Goal: Transaction & Acquisition: Register for event/course

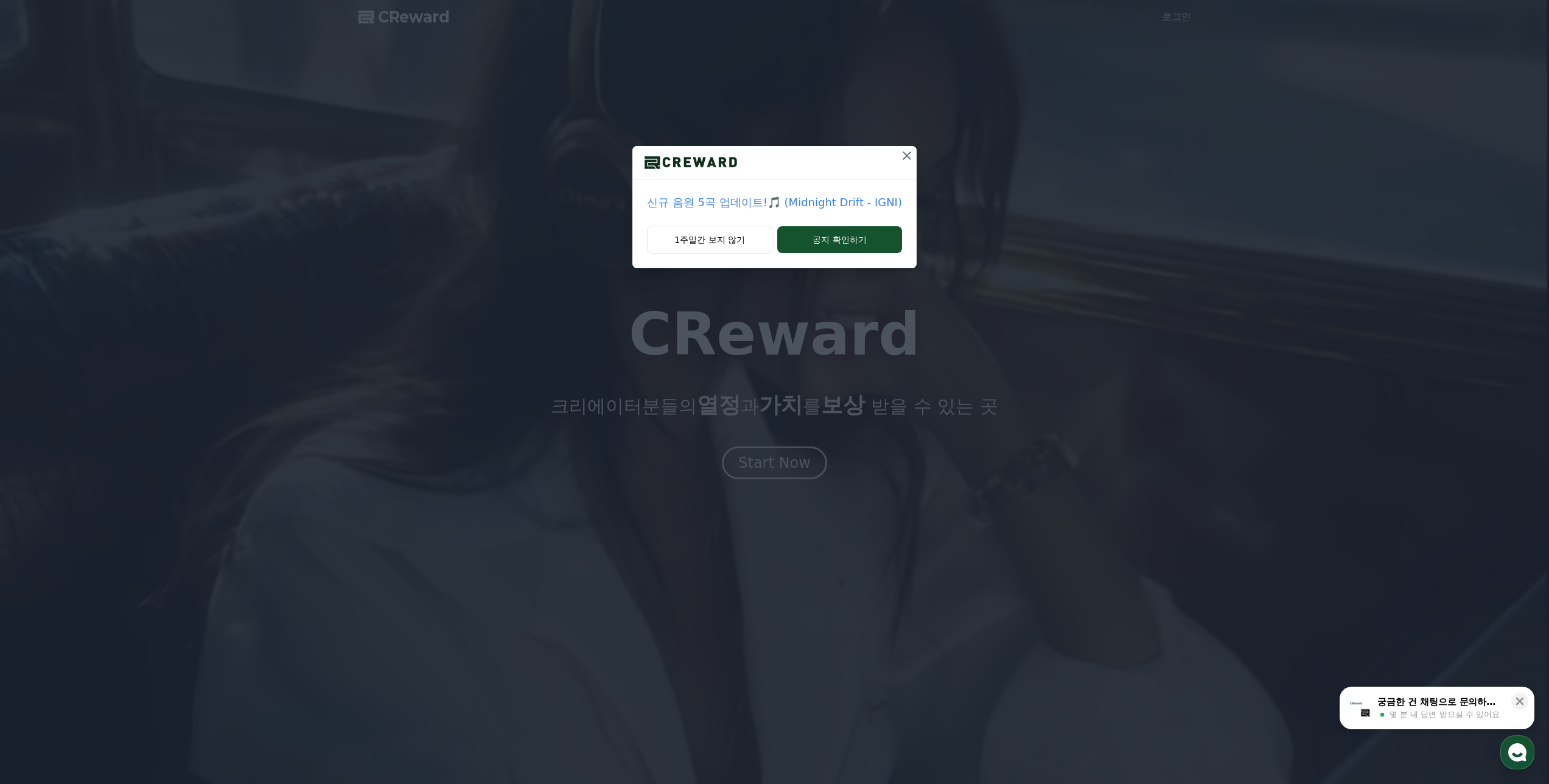
click at [805, 201] on p "신규 음원 5곡 업데이트!🎵 (Midnight Drift - IGNI)" at bounding box center [774, 202] width 255 height 17
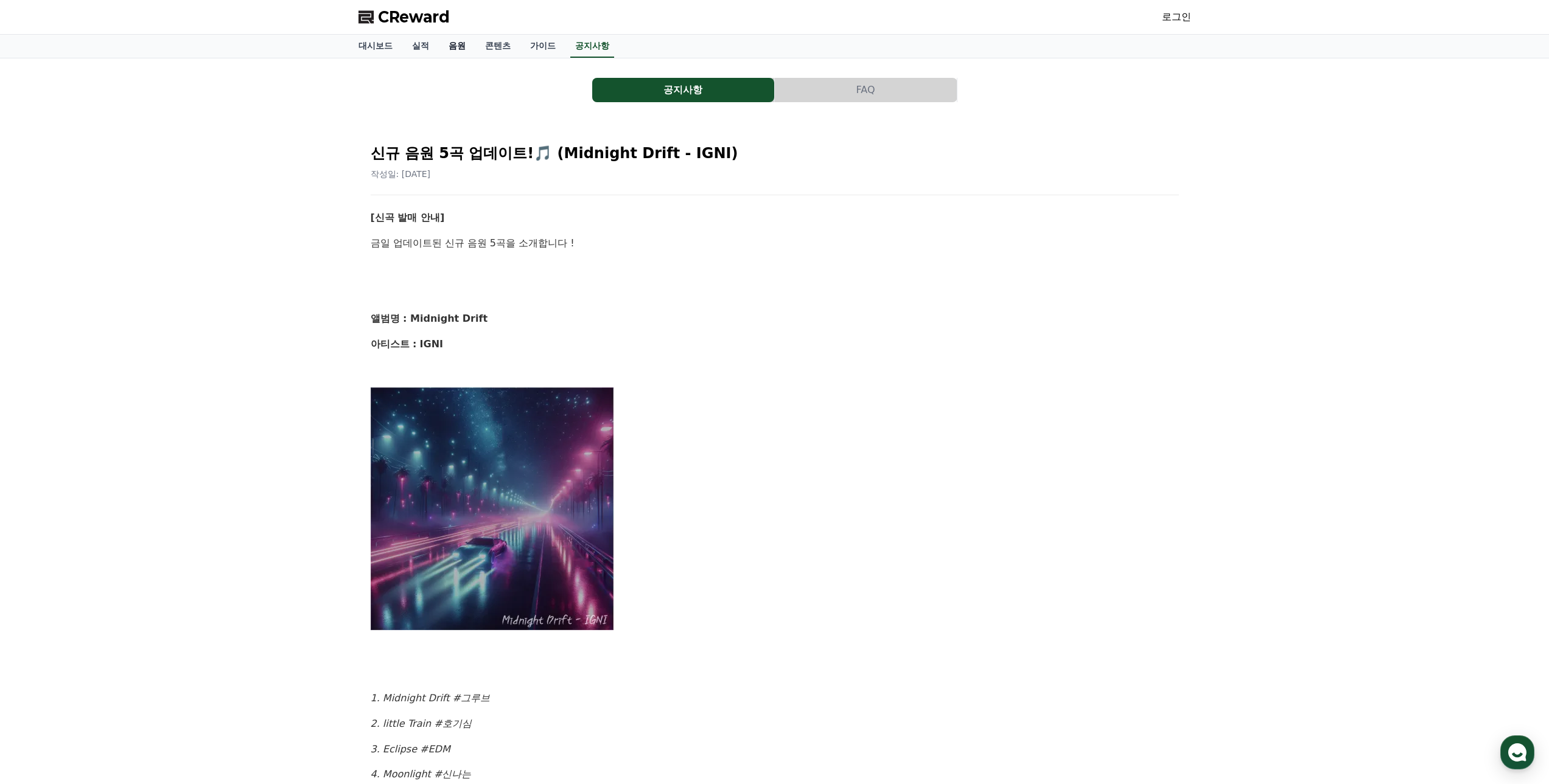
click at [455, 48] on link "음원" at bounding box center [457, 46] width 37 height 23
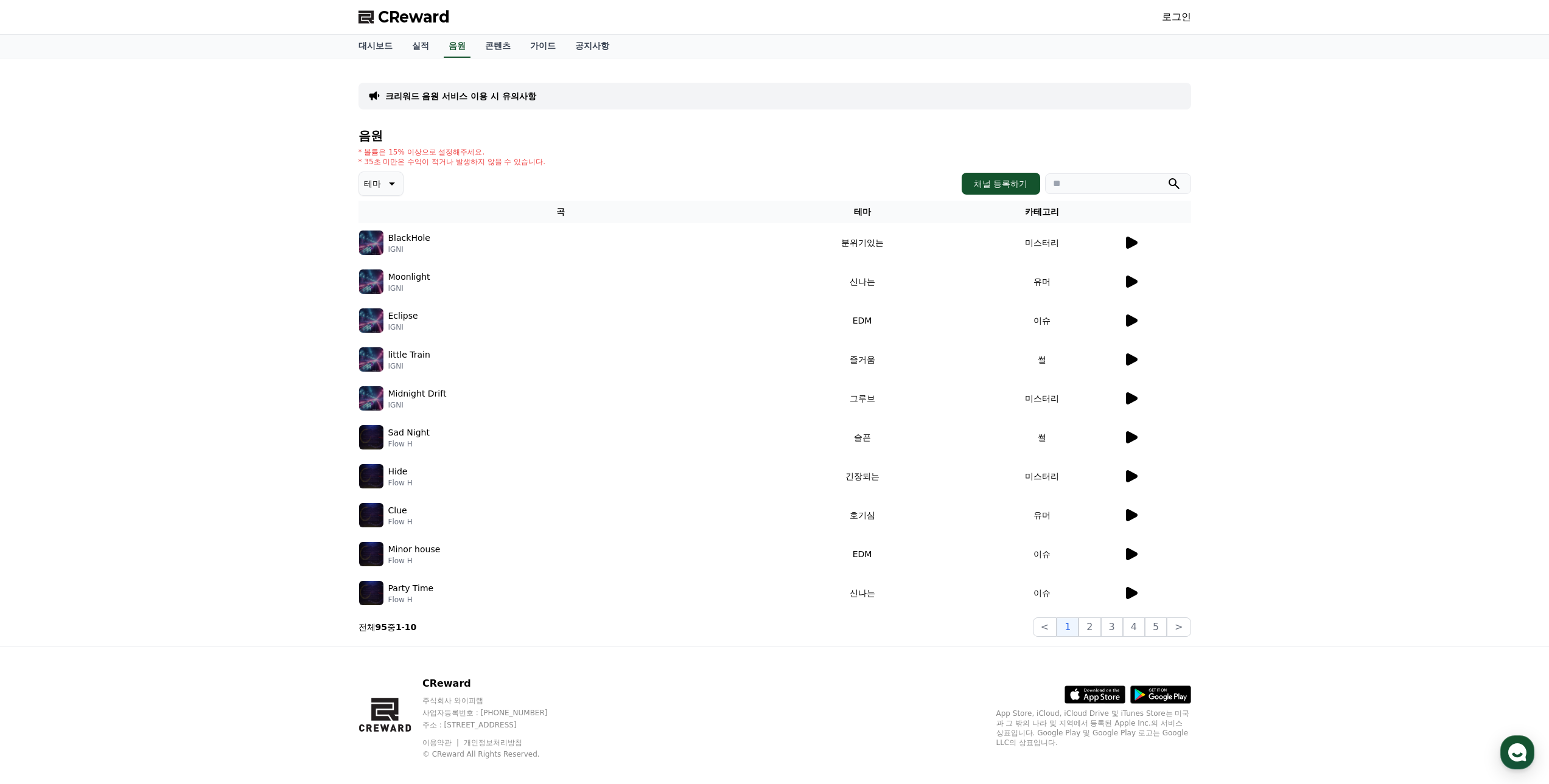
click at [1123, 247] on icon at bounding box center [1130, 242] width 14 height 14
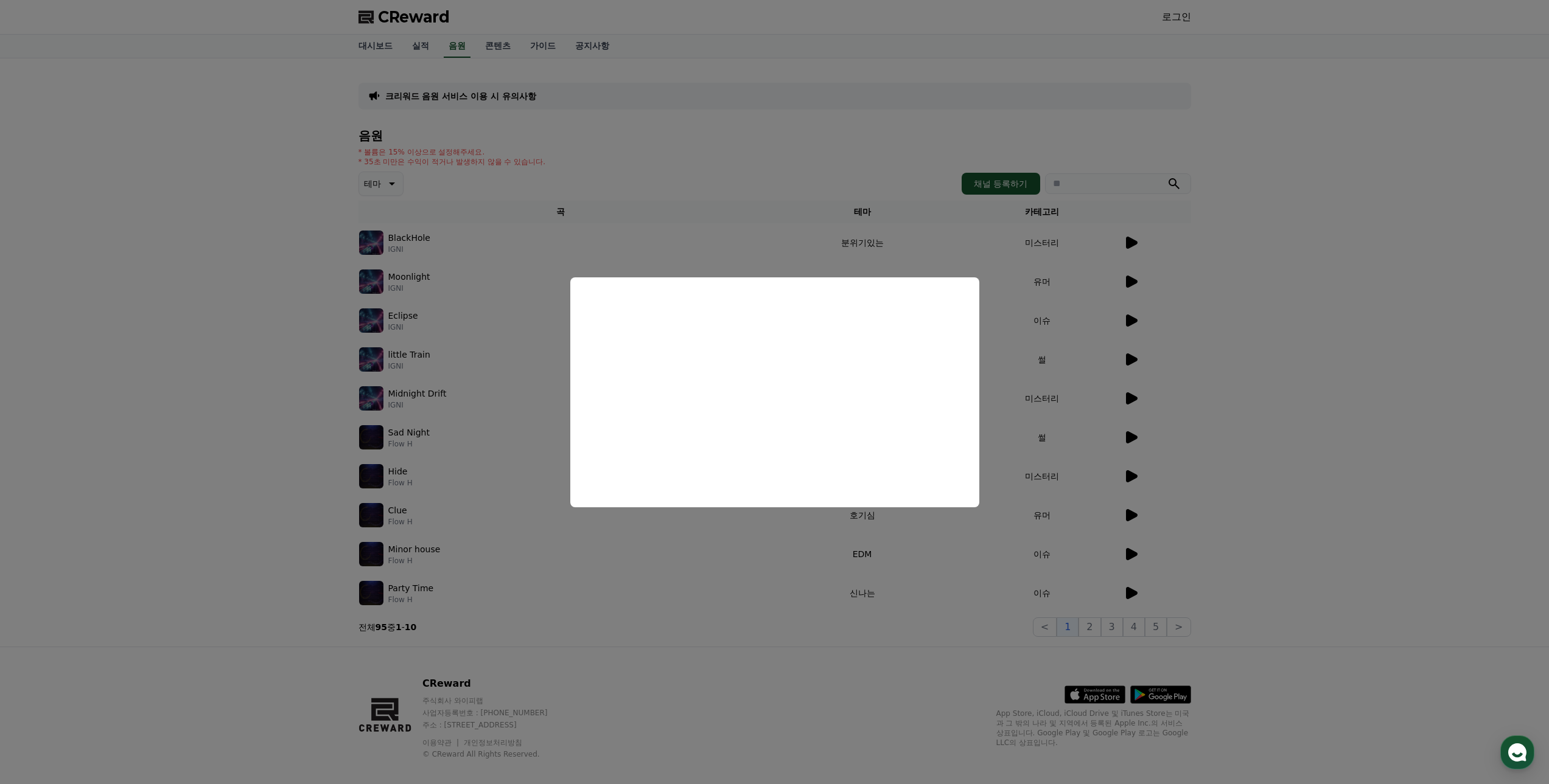
click at [345, 193] on button "close modal" at bounding box center [774, 392] width 1549 height 784
click at [377, 174] on button "테마" at bounding box center [381, 183] width 45 height 24
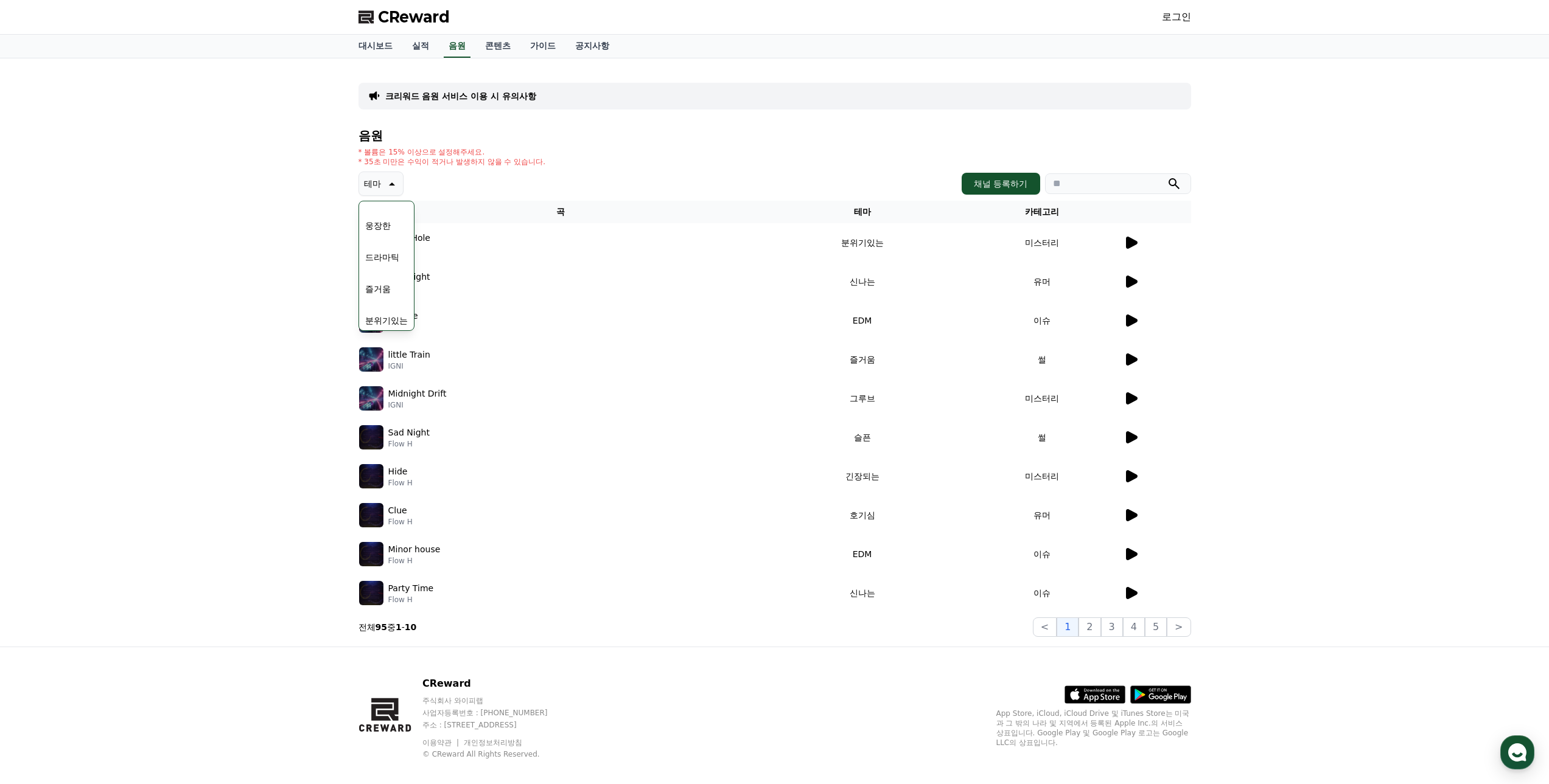
scroll to position [304, 0]
click at [386, 225] on button "즐거움" at bounding box center [377, 228] width 35 height 27
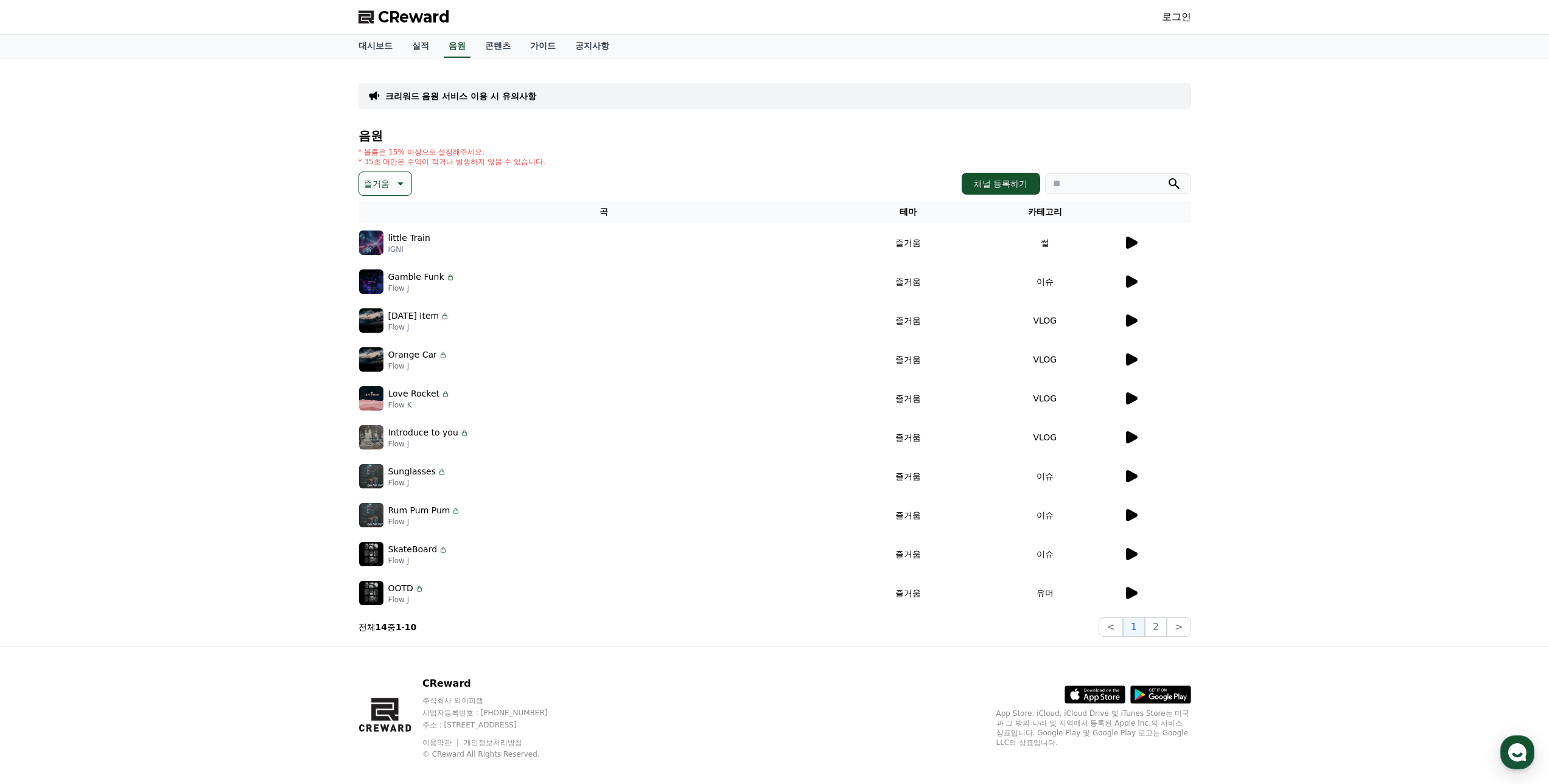
click at [1125, 240] on icon at bounding box center [1130, 242] width 14 height 14
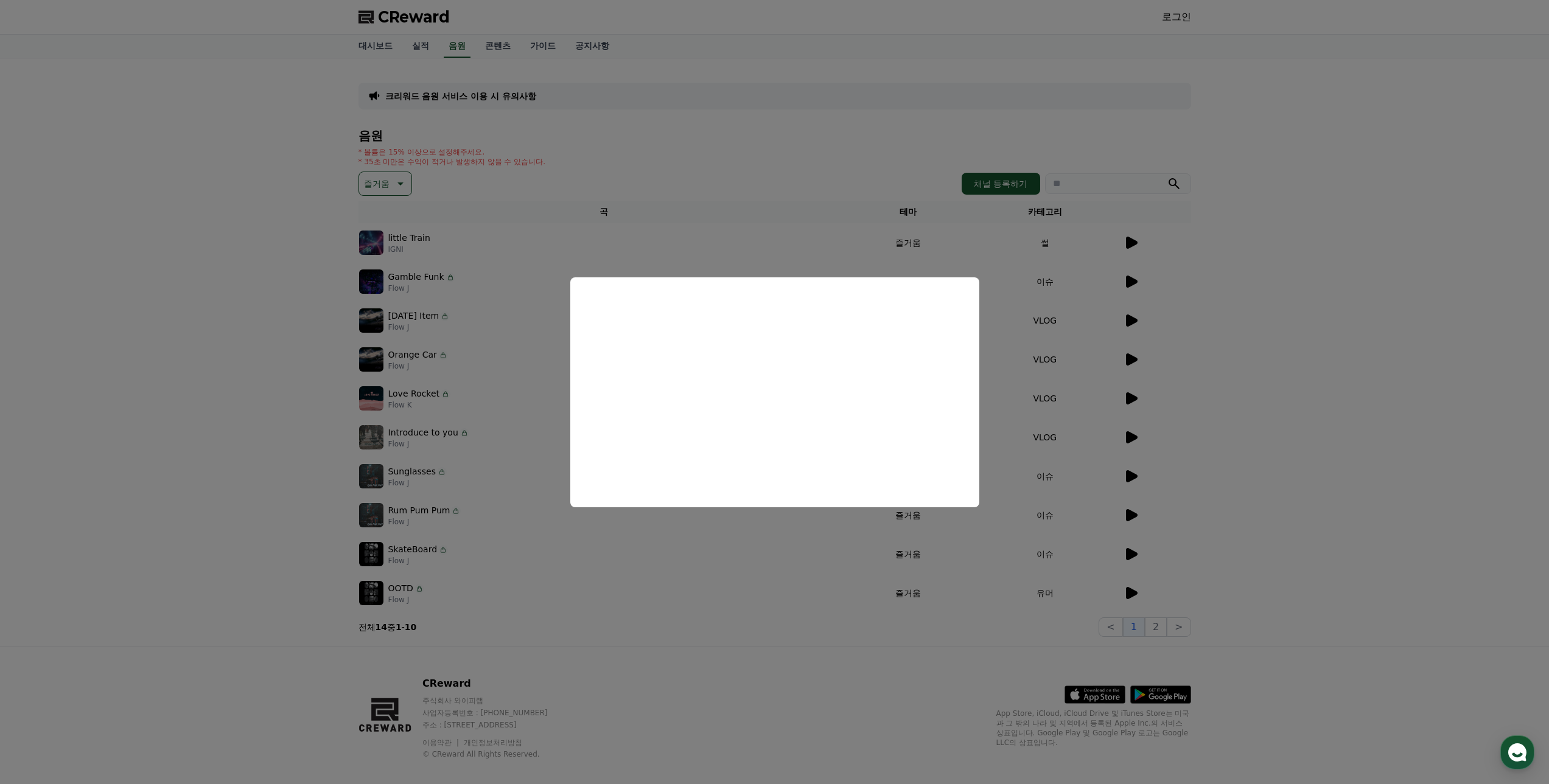
click at [1142, 595] on button "close modal" at bounding box center [774, 392] width 1549 height 784
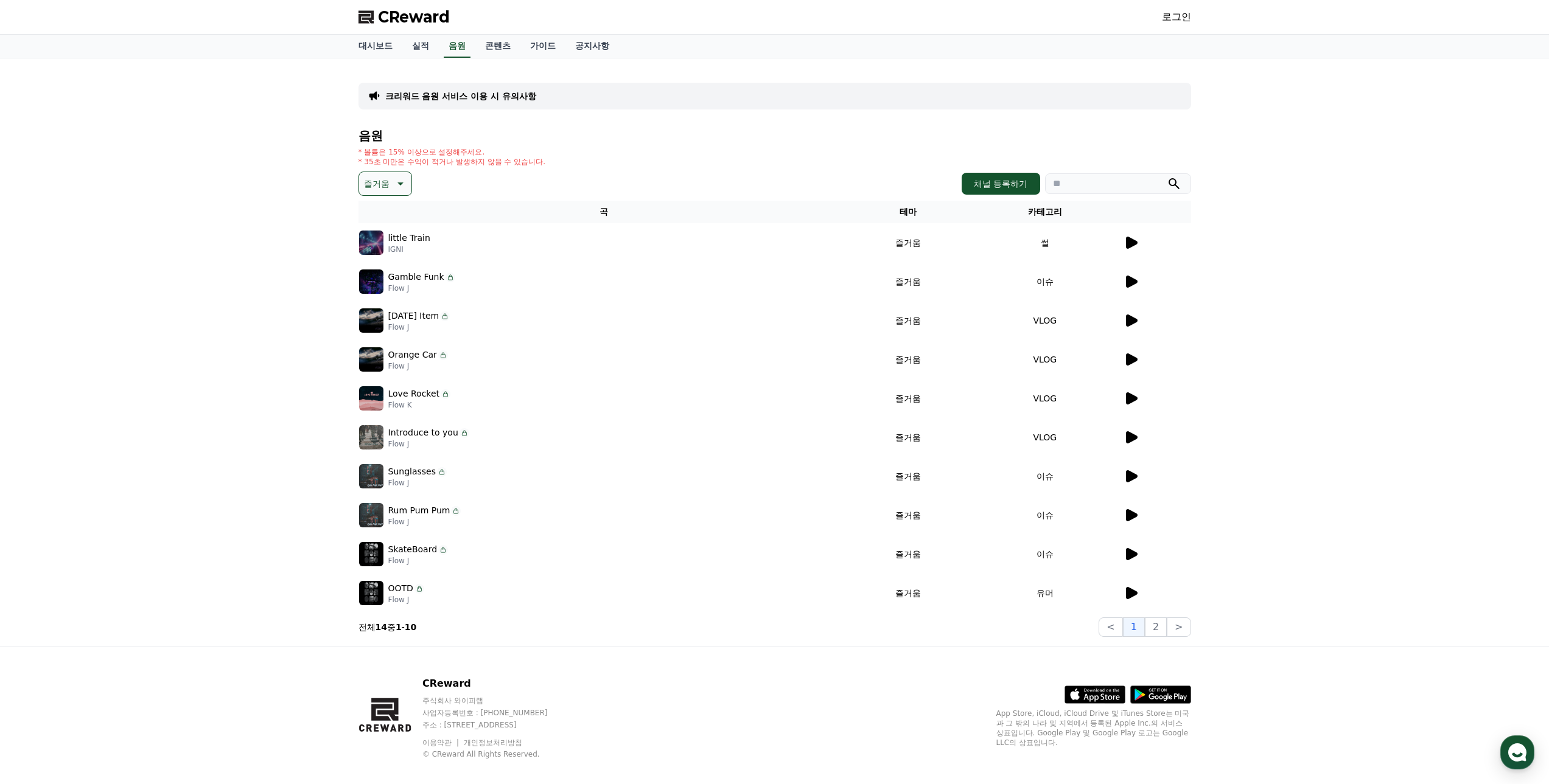
click at [1132, 587] on icon at bounding box center [1130, 593] width 14 height 14
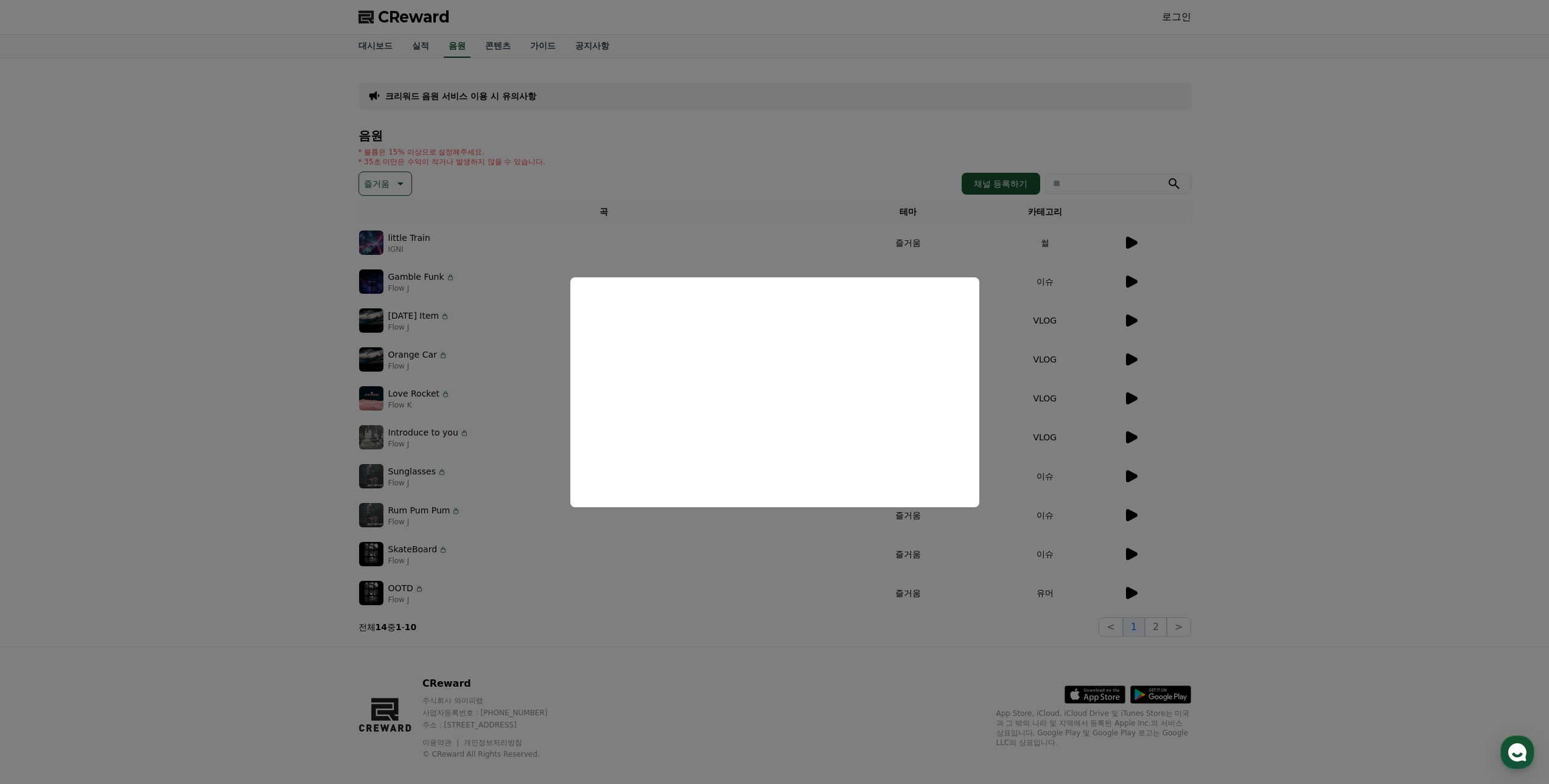
click at [1326, 387] on button "close modal" at bounding box center [774, 392] width 1549 height 784
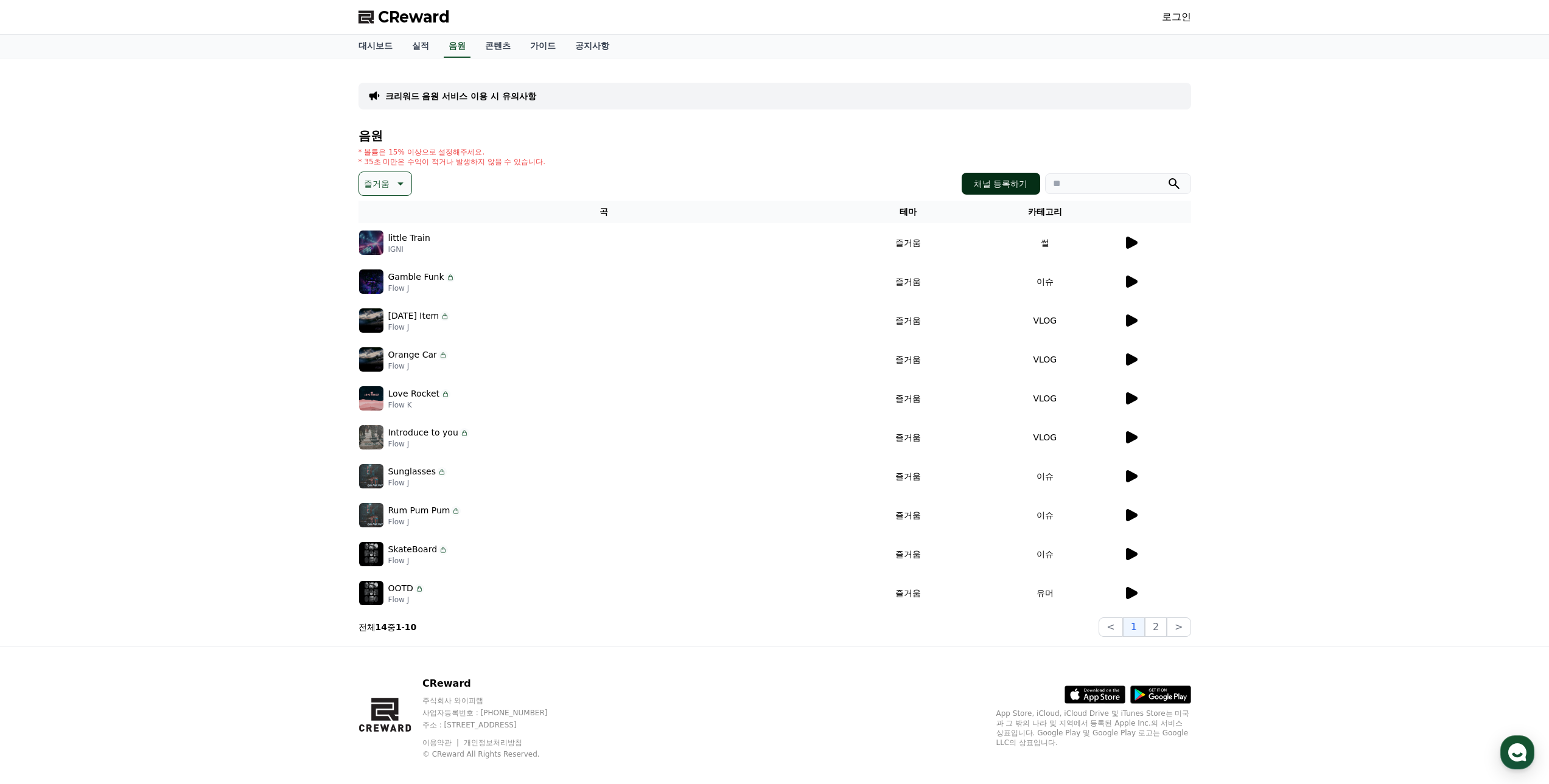
click at [1002, 190] on button "채널 등록하기" at bounding box center [1000, 183] width 78 height 22
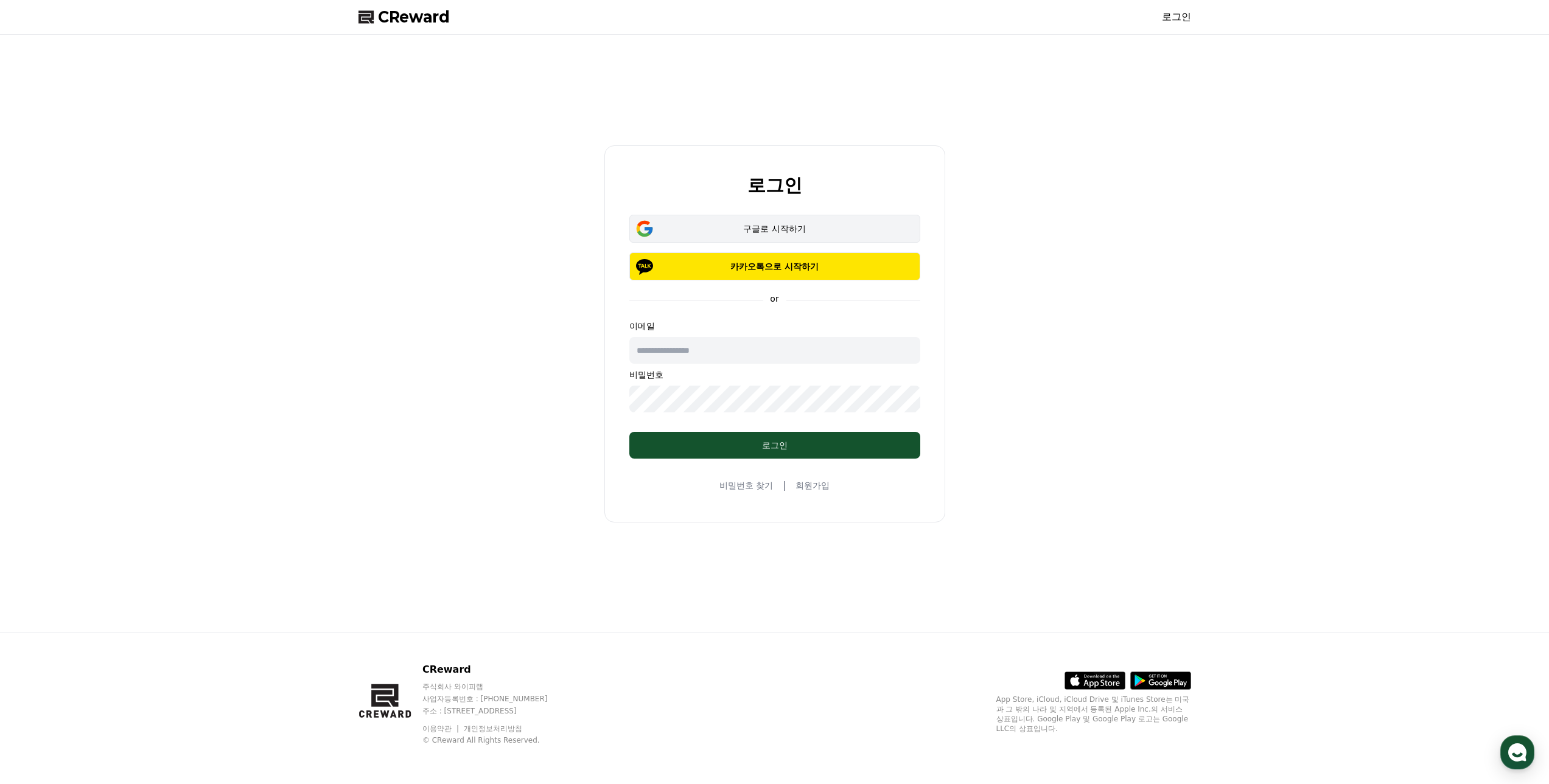
click at [825, 230] on div "구글로 시작하기" at bounding box center [774, 229] width 256 height 13
drag, startPoint x: 1148, startPoint y: 376, endPoint x: 1140, endPoint y: 363, distance: 15.3
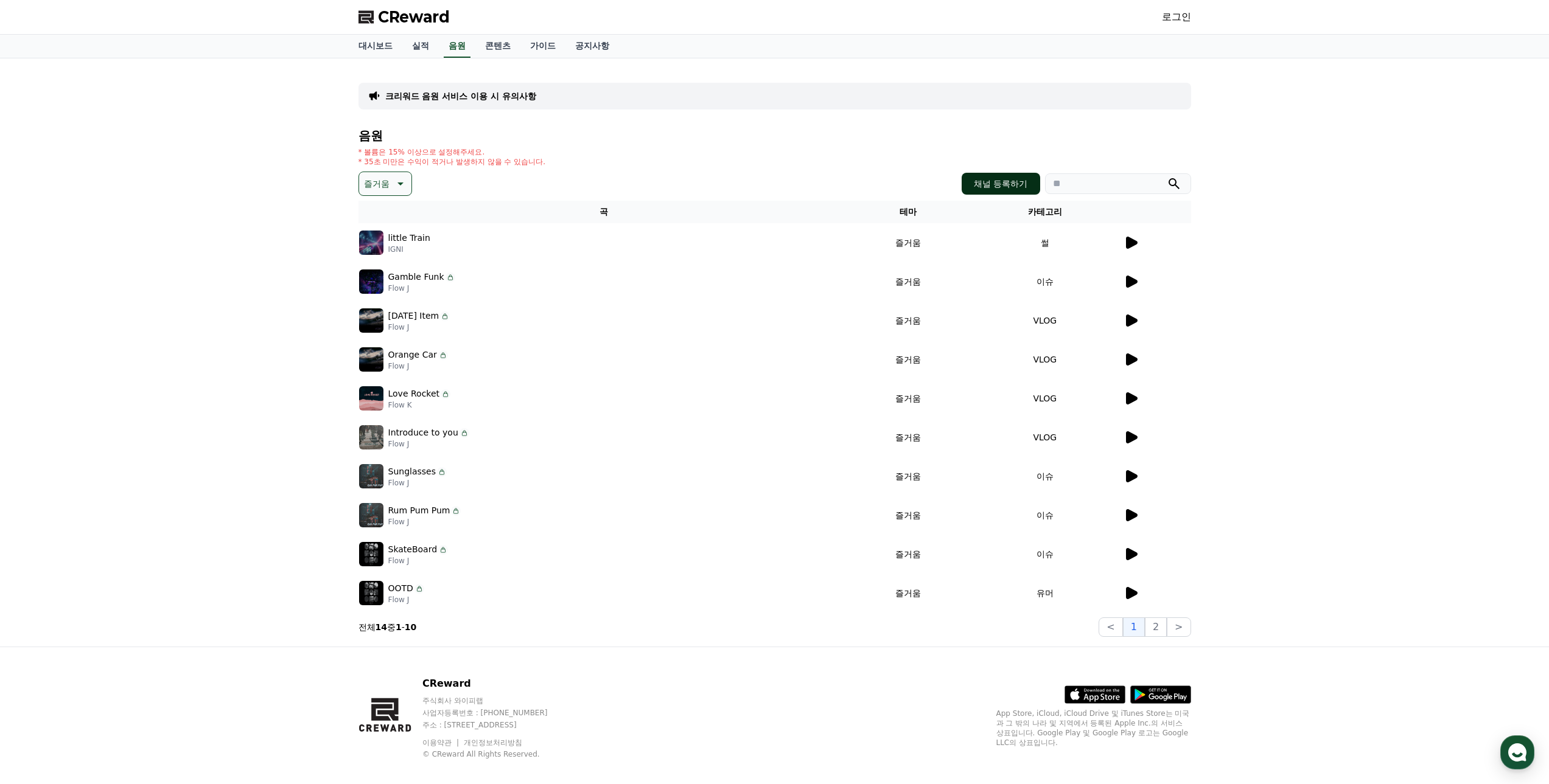
click at [971, 179] on button "채널 등록하기" at bounding box center [1000, 183] width 78 height 22
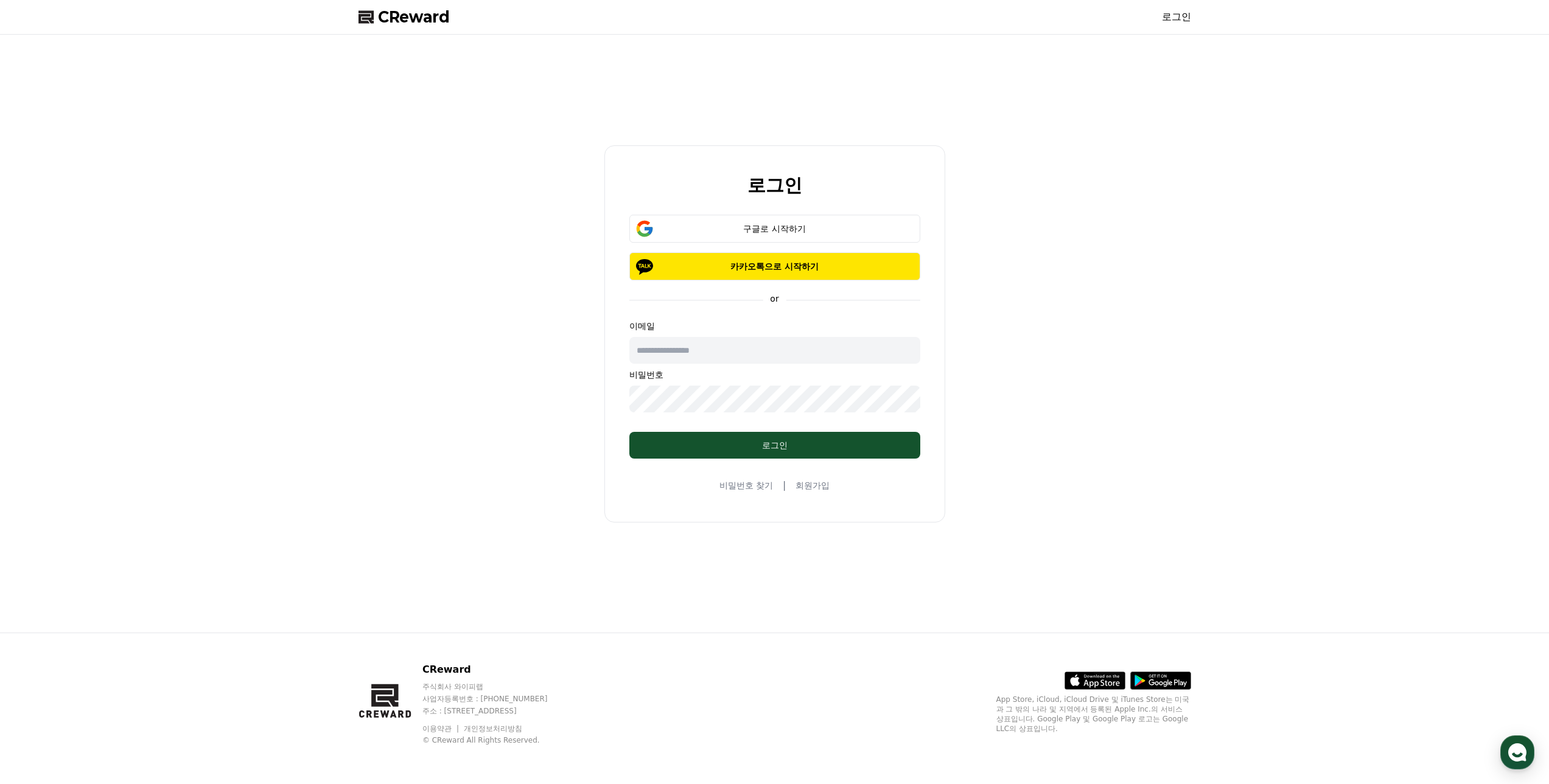
drag, startPoint x: 1171, startPoint y: 450, endPoint x: 1163, endPoint y: 452, distance: 8.2
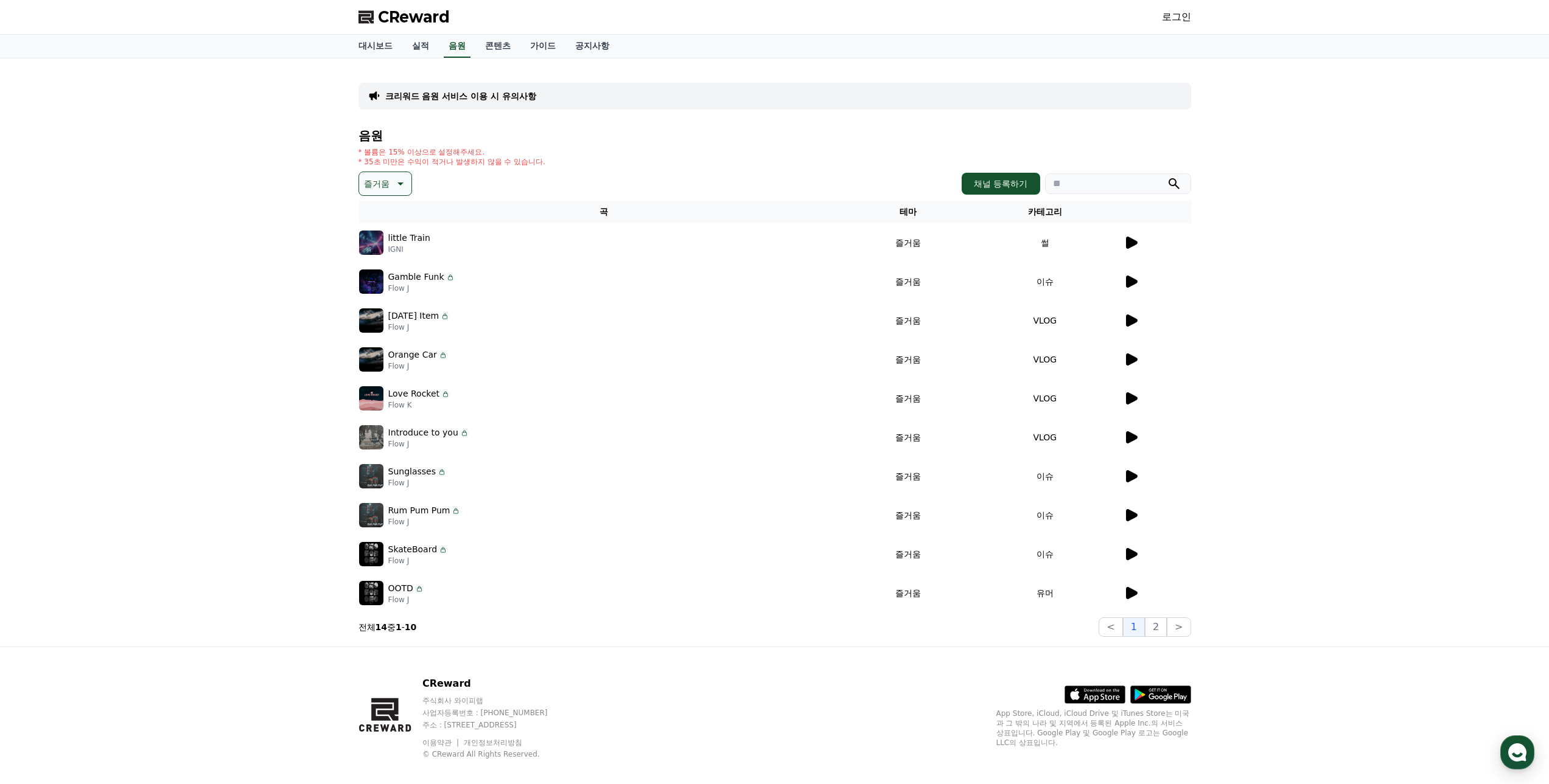
click at [393, 549] on p "SkateBoard" at bounding box center [412, 550] width 49 height 13
click at [431, 550] on p "SkateBoard" at bounding box center [412, 550] width 49 height 13
click at [412, 548] on p "SkateBoard" at bounding box center [412, 550] width 49 height 13
click at [408, 547] on p "SkateBoard" at bounding box center [412, 550] width 49 height 13
click at [1129, 279] on icon at bounding box center [1131, 282] width 12 height 13
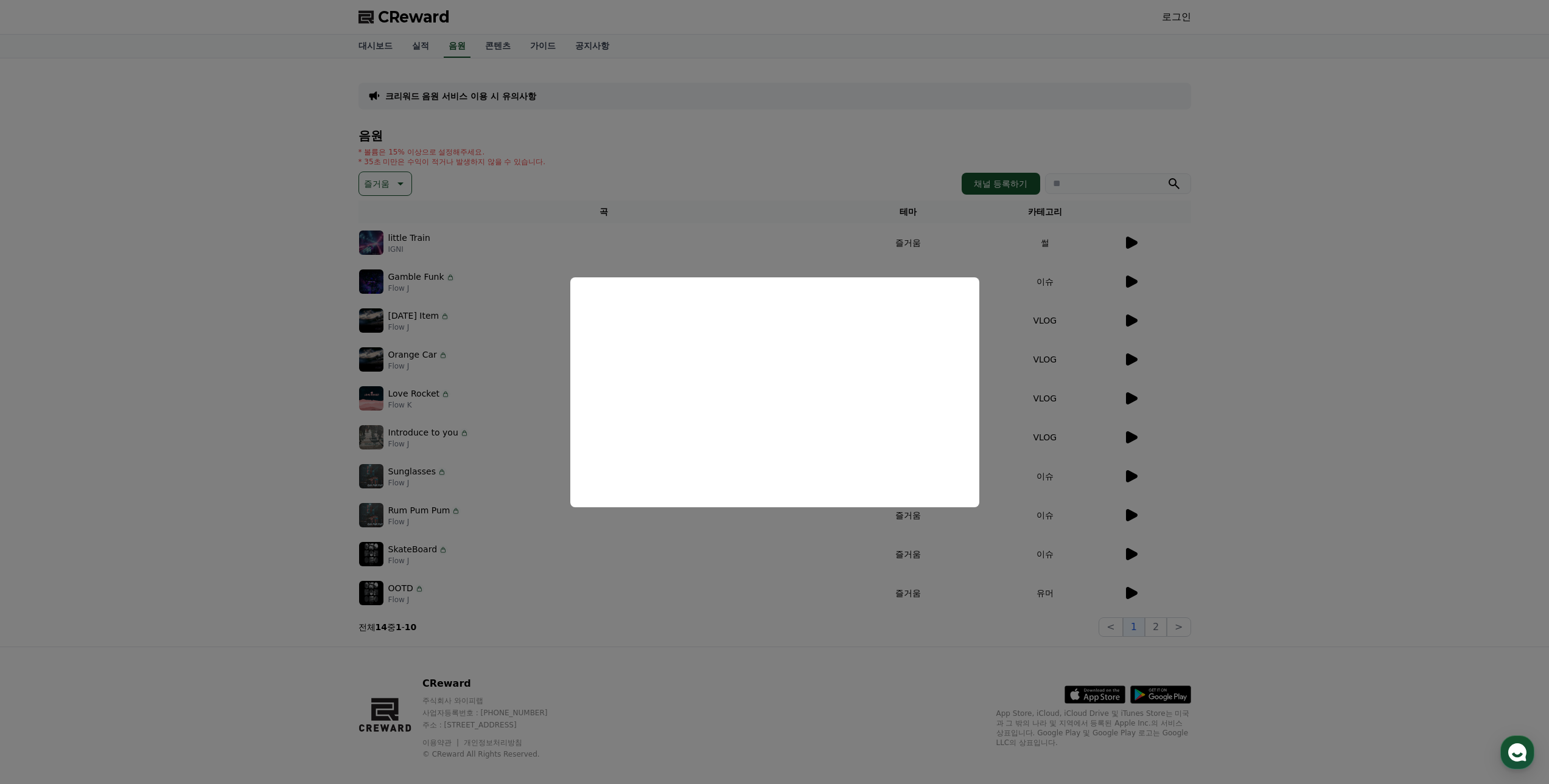
click at [1201, 334] on button "close modal" at bounding box center [774, 392] width 1549 height 784
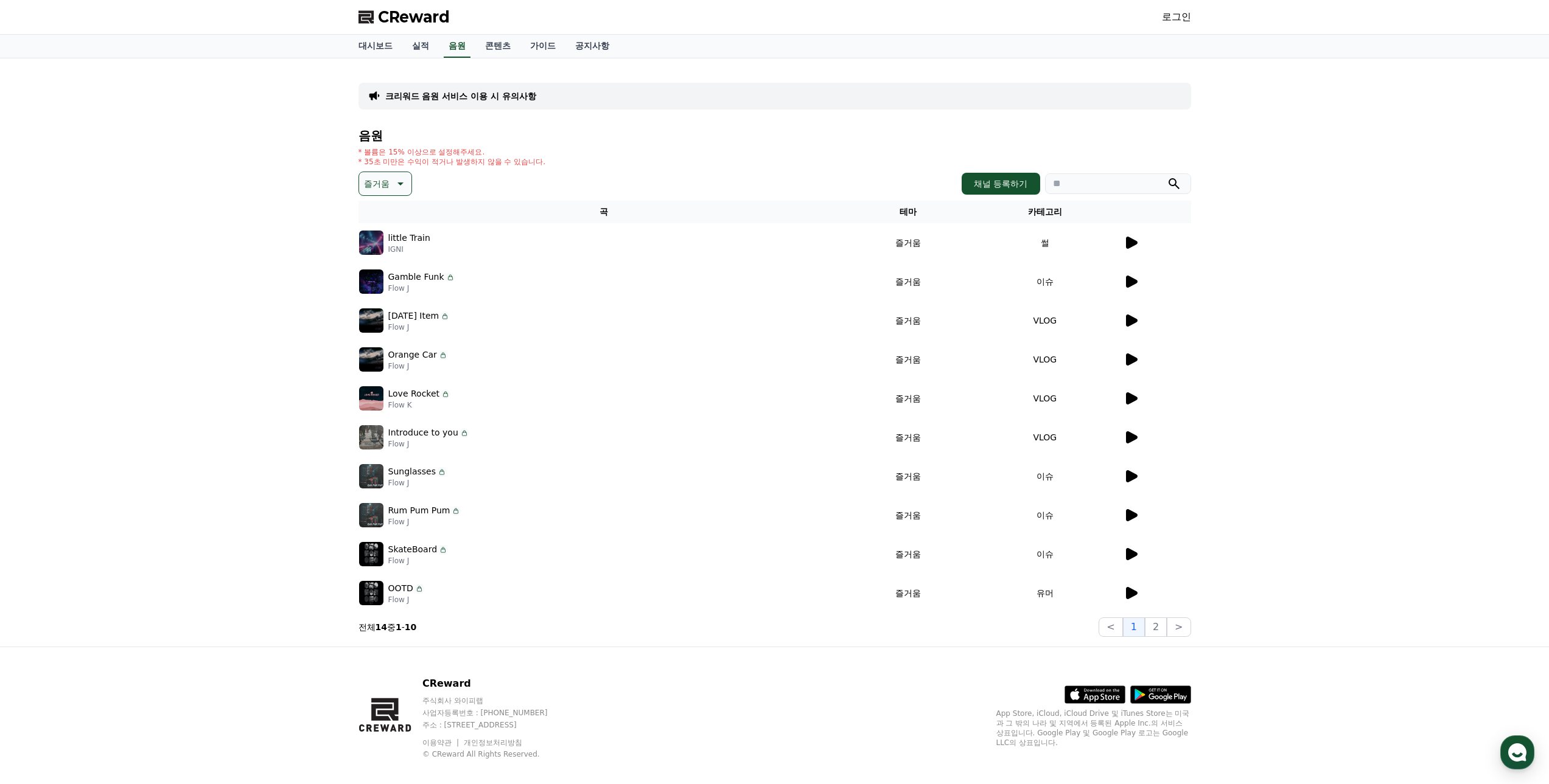
click at [1123, 316] on icon at bounding box center [1130, 320] width 14 height 14
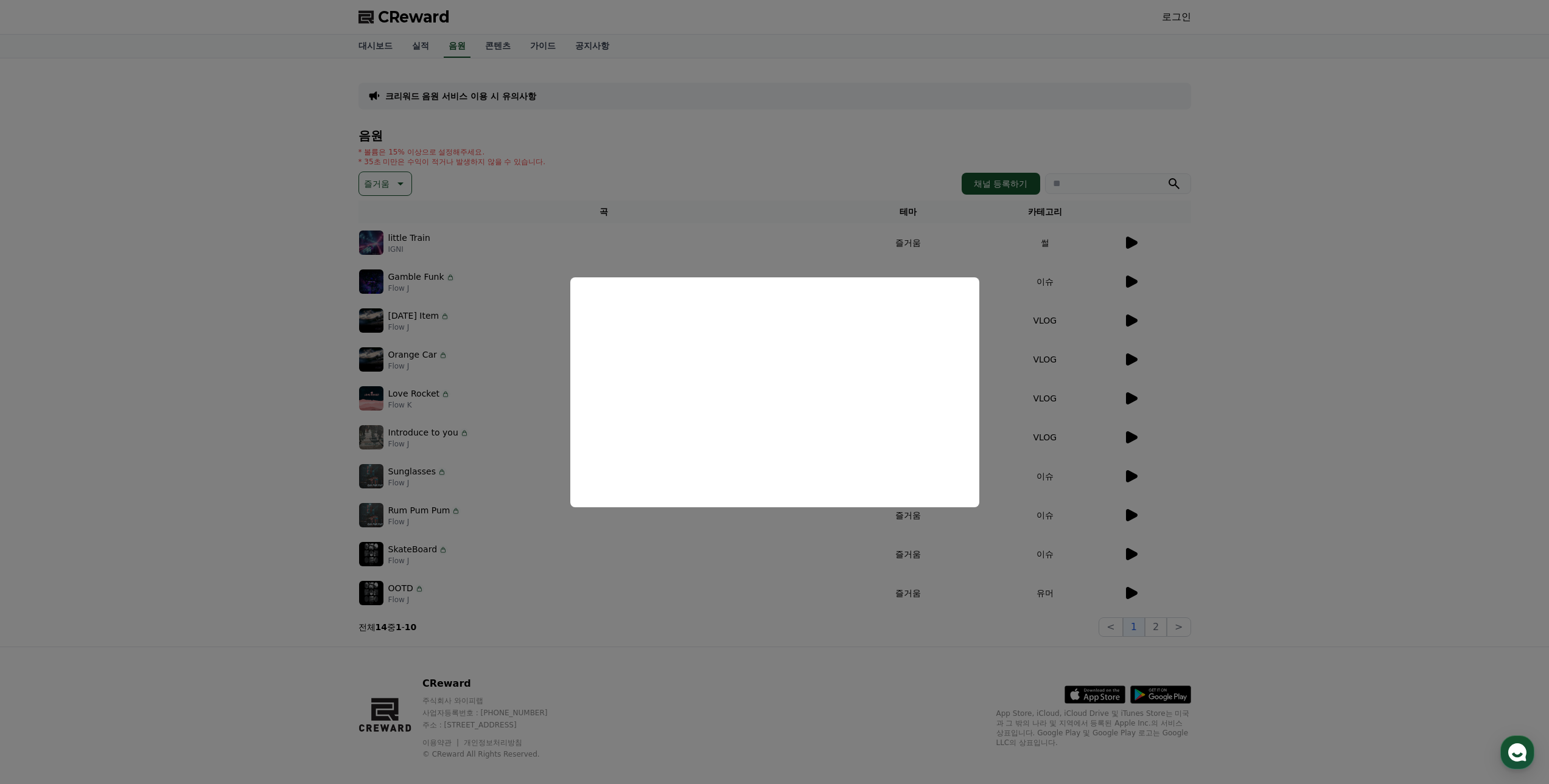
click at [1123, 357] on button "close modal" at bounding box center [774, 392] width 1549 height 784
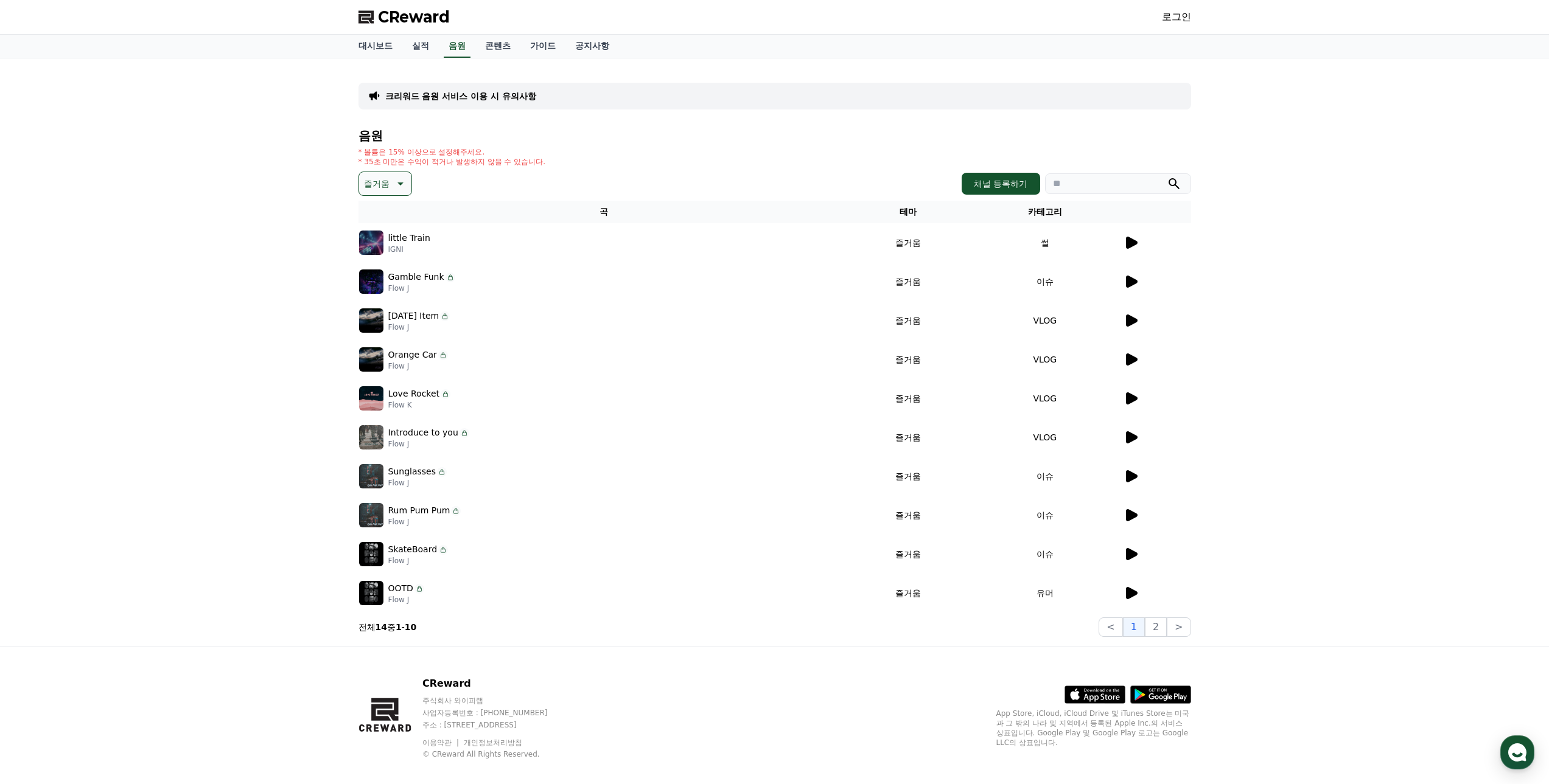
click at [1130, 400] on icon at bounding box center [1131, 399] width 12 height 13
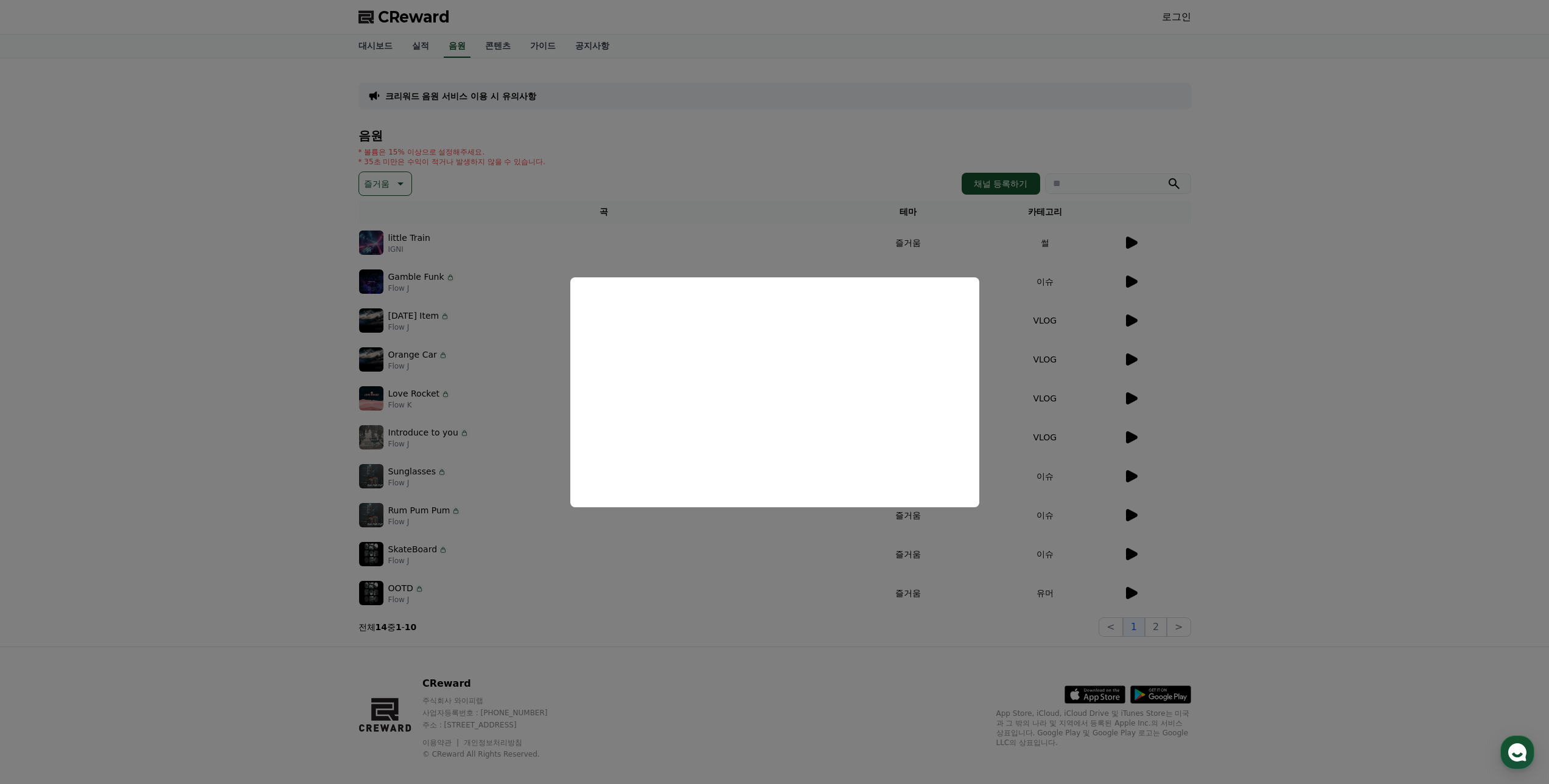
click at [1123, 432] on button "close modal" at bounding box center [774, 392] width 1549 height 784
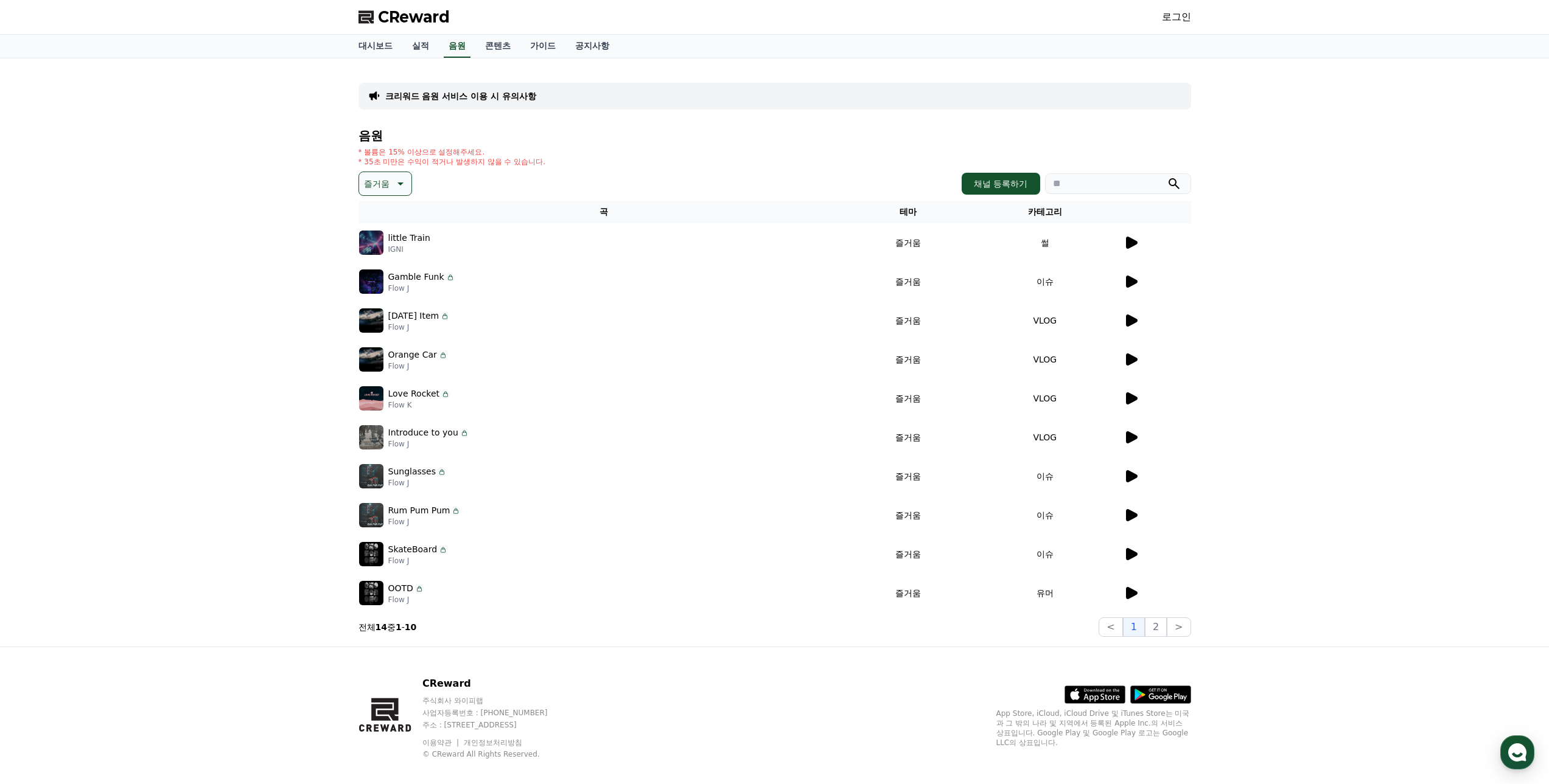
click at [1123, 432] on icon at bounding box center [1130, 437] width 14 height 14
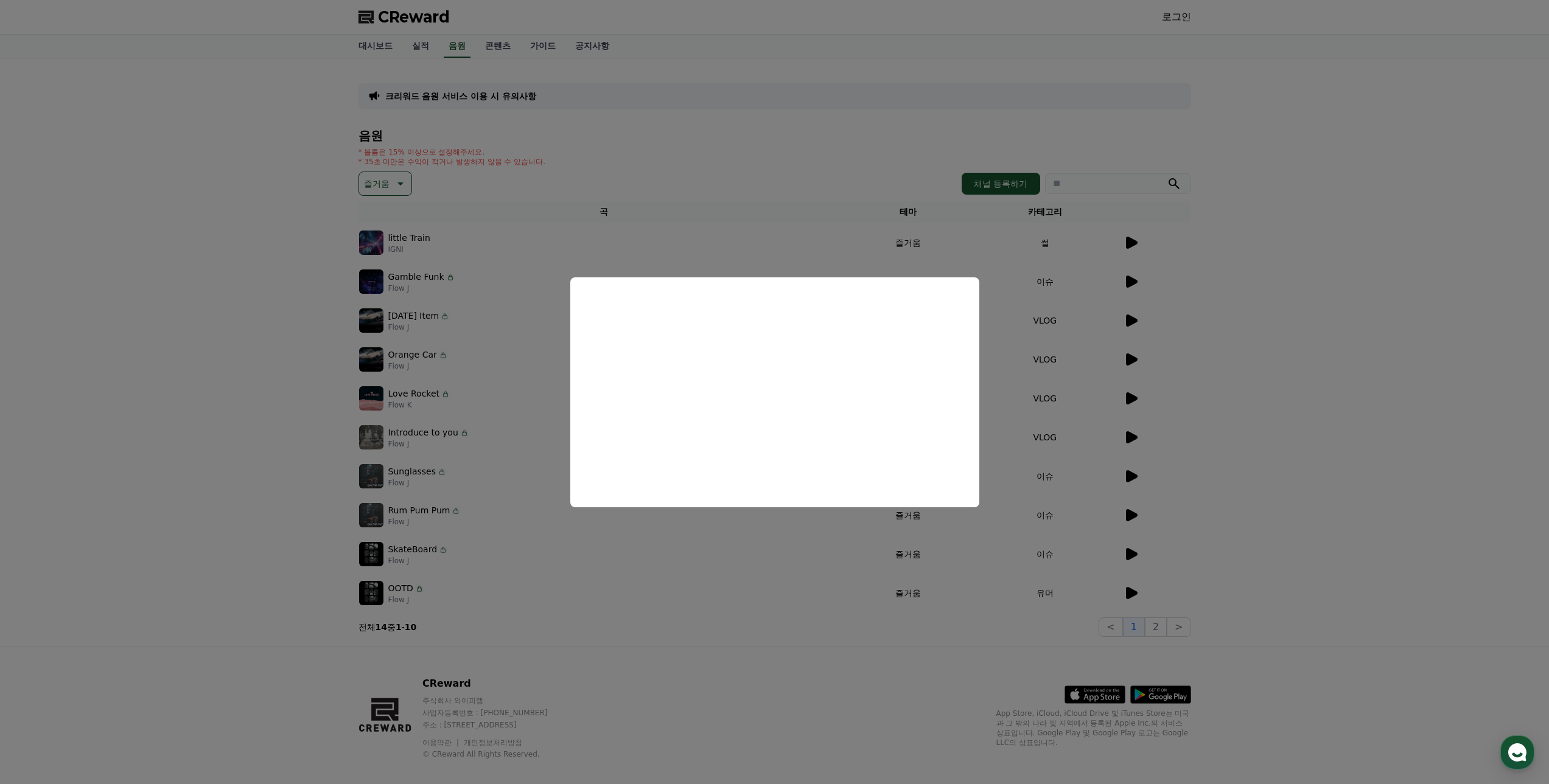
click at [1129, 480] on button "close modal" at bounding box center [774, 392] width 1549 height 784
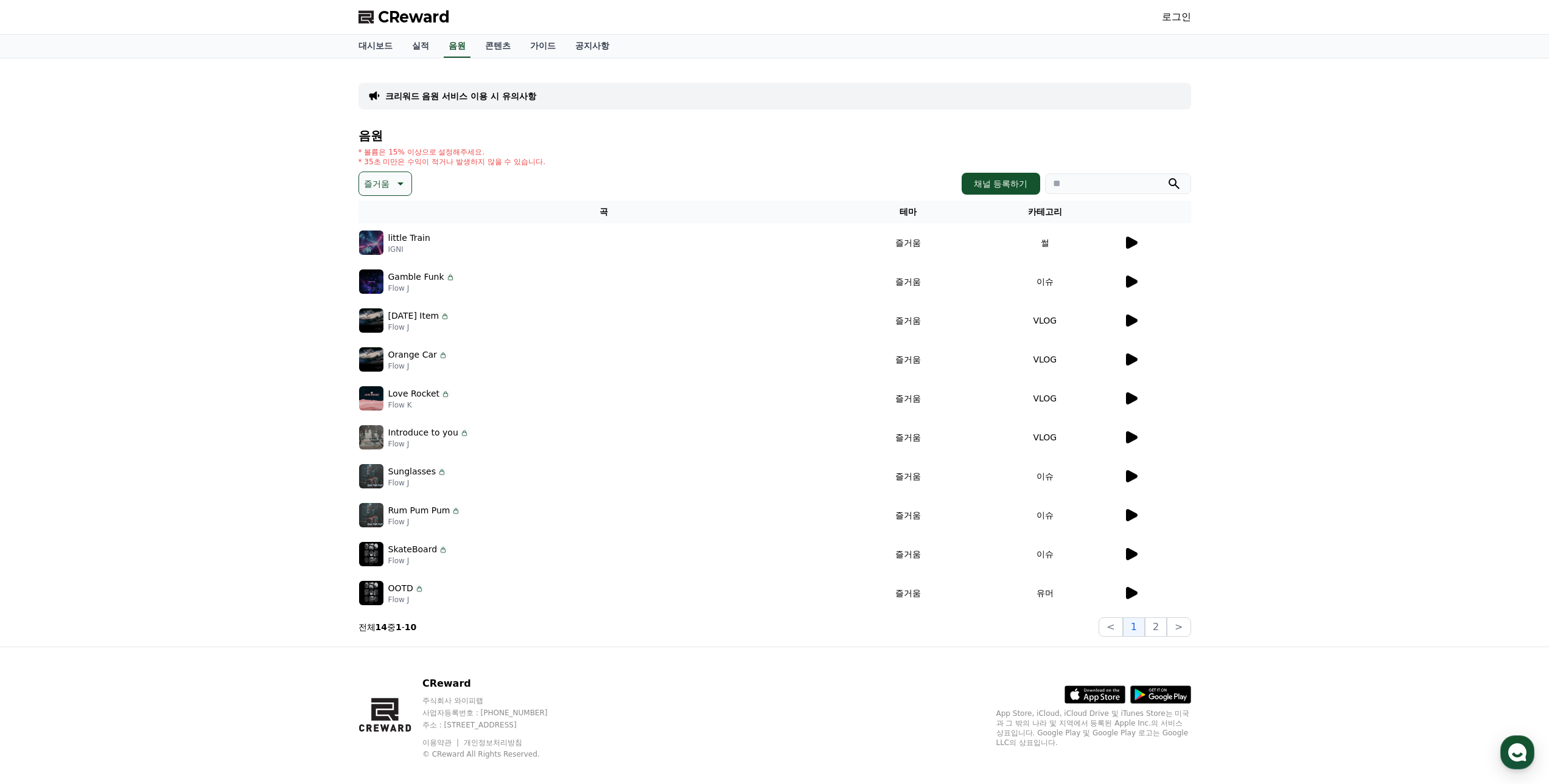
click at [1123, 479] on icon at bounding box center [1130, 476] width 14 height 14
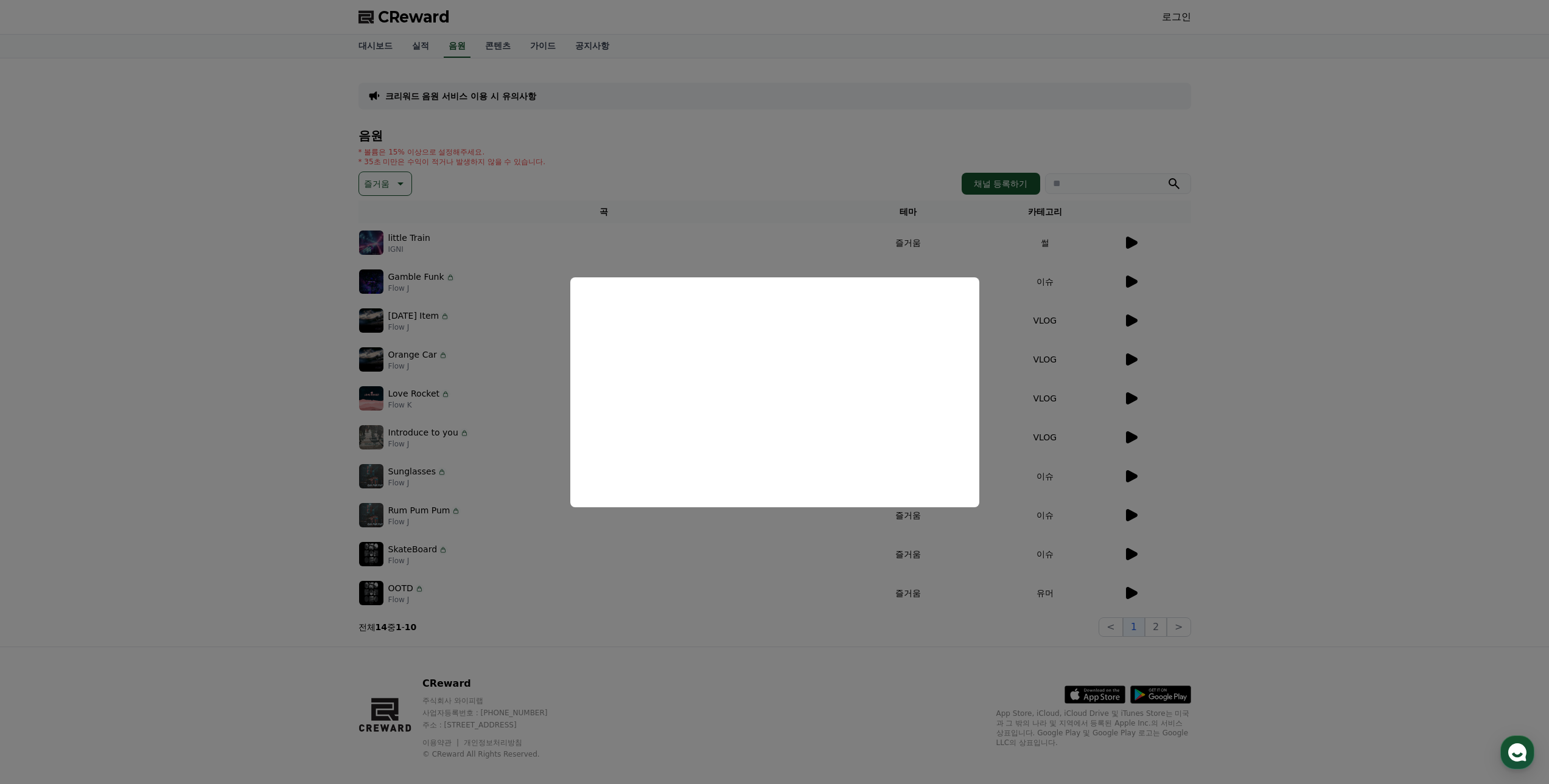
click at [1120, 511] on button "close modal" at bounding box center [774, 392] width 1549 height 784
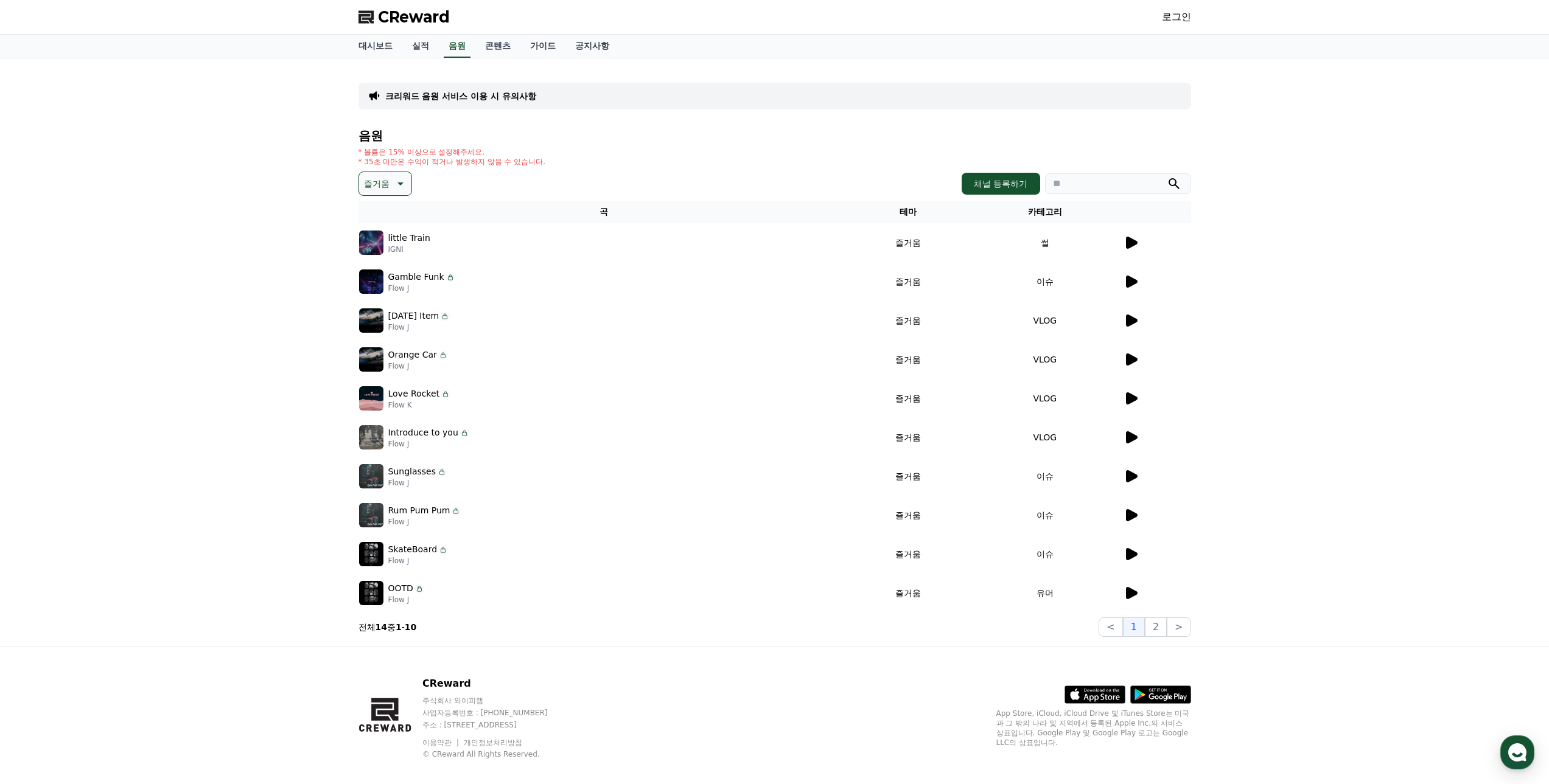
click at [1120, 511] on td "이슈" at bounding box center [1045, 516] width 156 height 39
click at [1123, 512] on td at bounding box center [1157, 516] width 68 height 39
click at [1133, 521] on icon at bounding box center [1130, 515] width 14 height 14
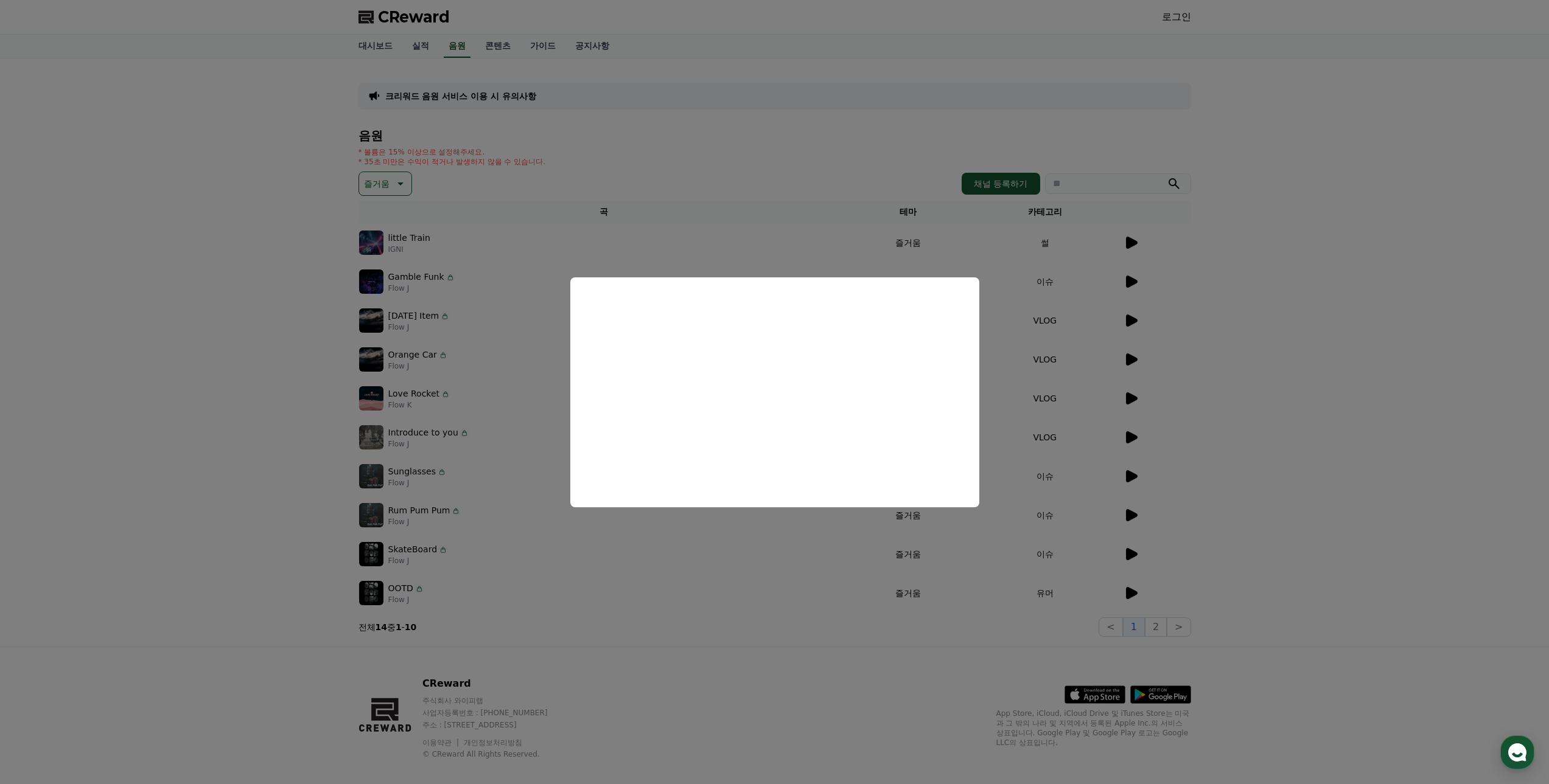
click at [1113, 542] on button "close modal" at bounding box center [774, 392] width 1549 height 784
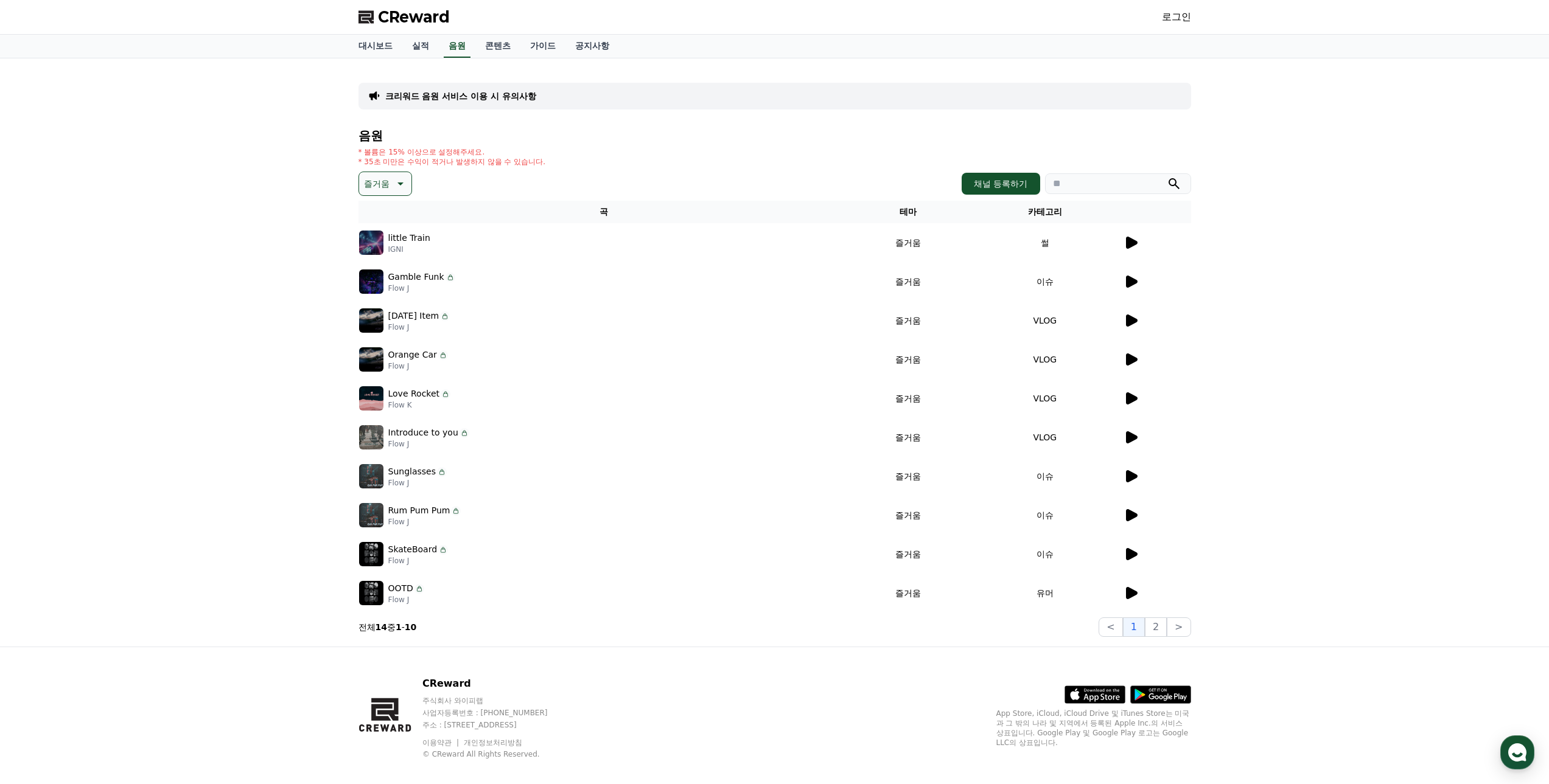
click at [1125, 552] on icon at bounding box center [1130, 554] width 14 height 14
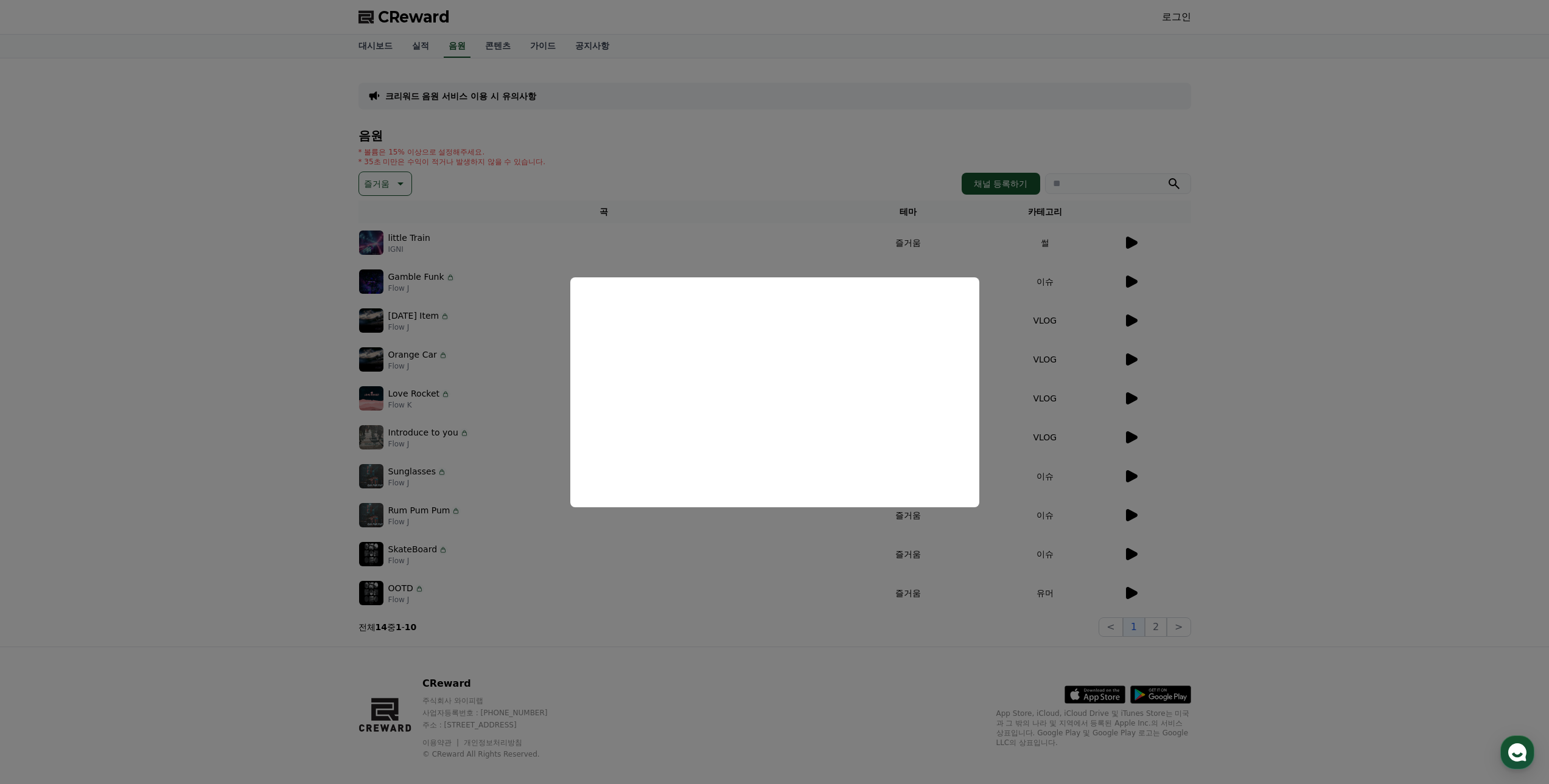
click at [1124, 586] on button "close modal" at bounding box center [774, 392] width 1549 height 784
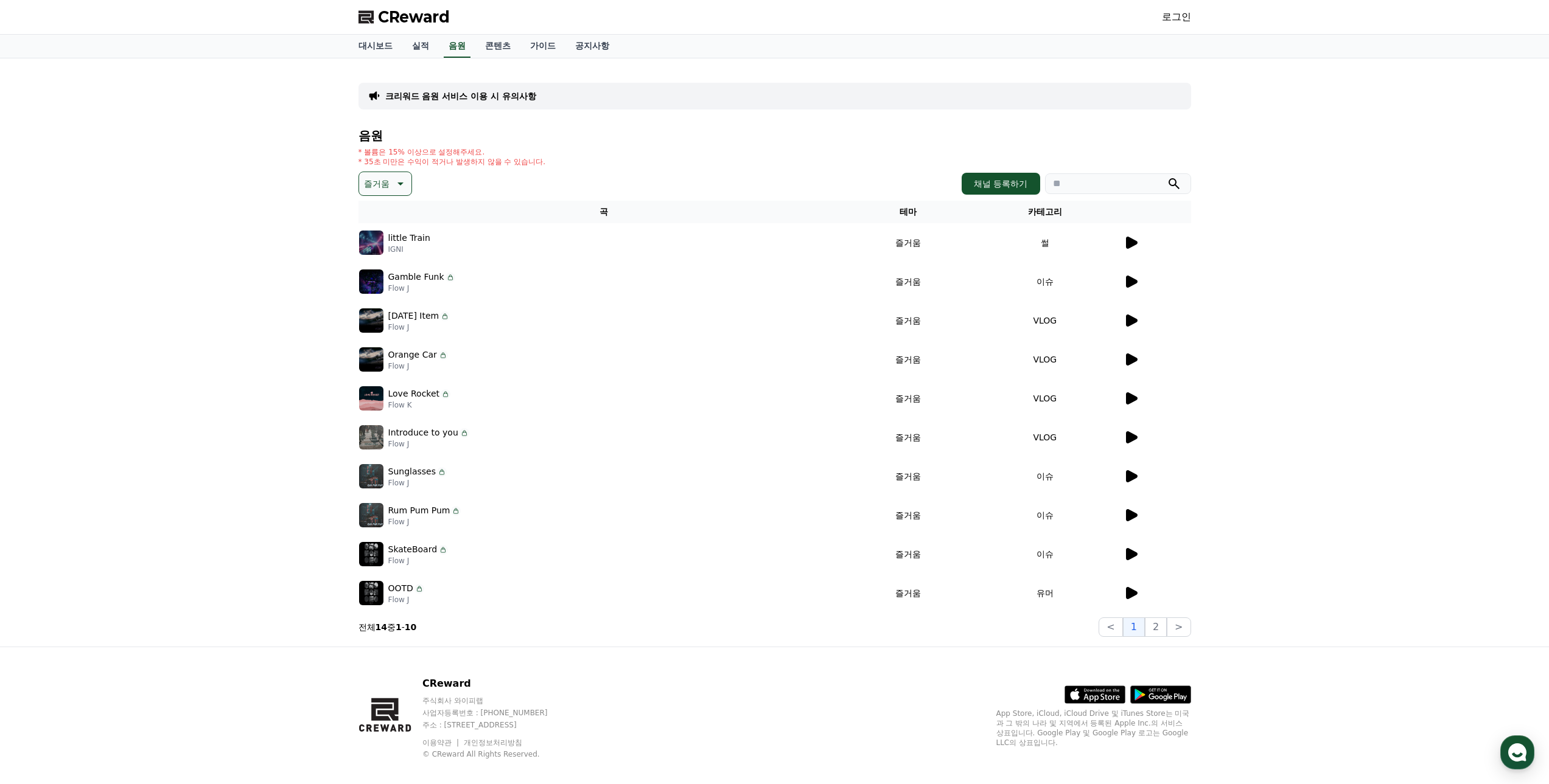
click at [1127, 593] on icon at bounding box center [1131, 594] width 12 height 13
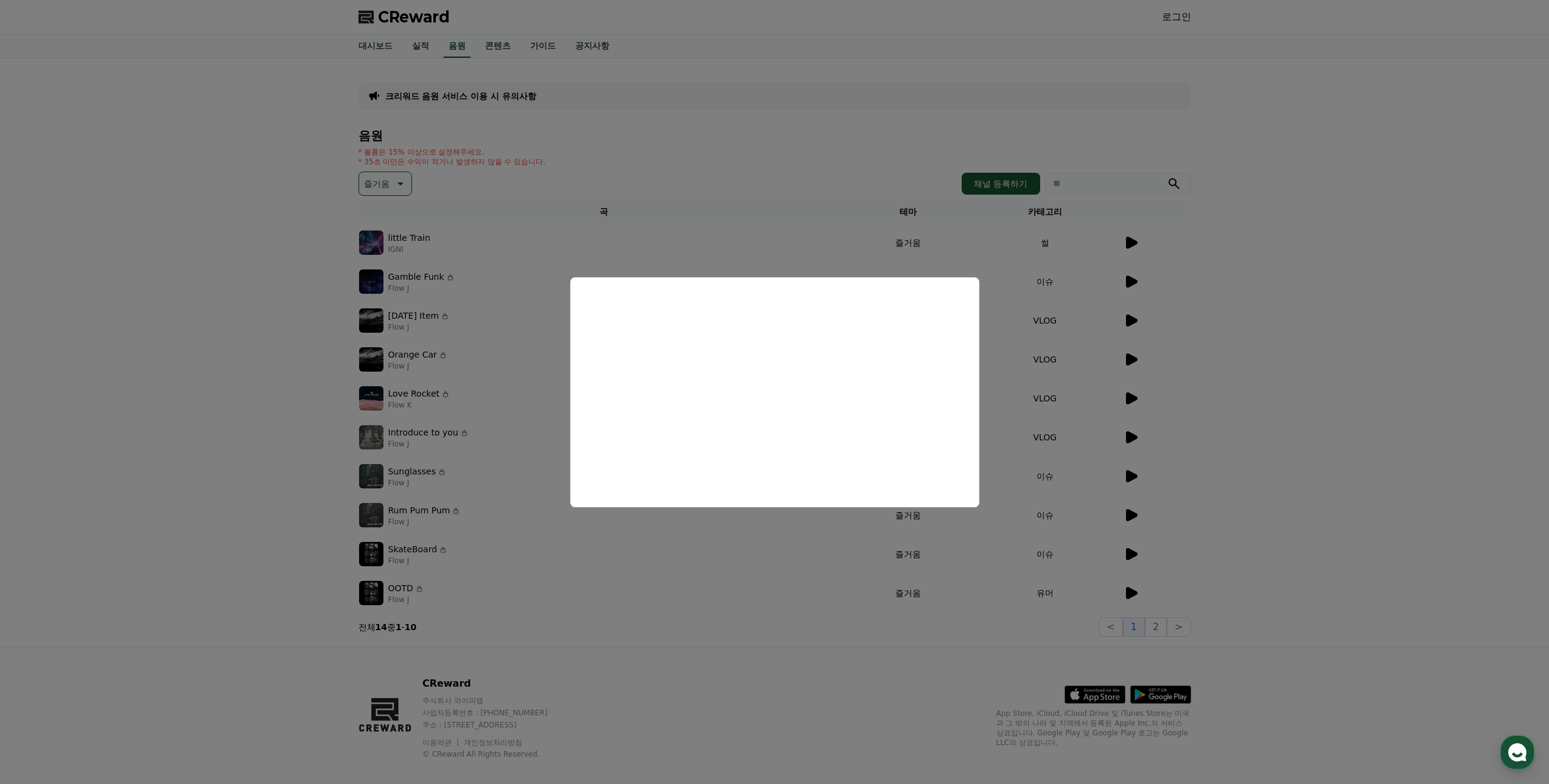
click at [1339, 495] on button "close modal" at bounding box center [774, 392] width 1549 height 784
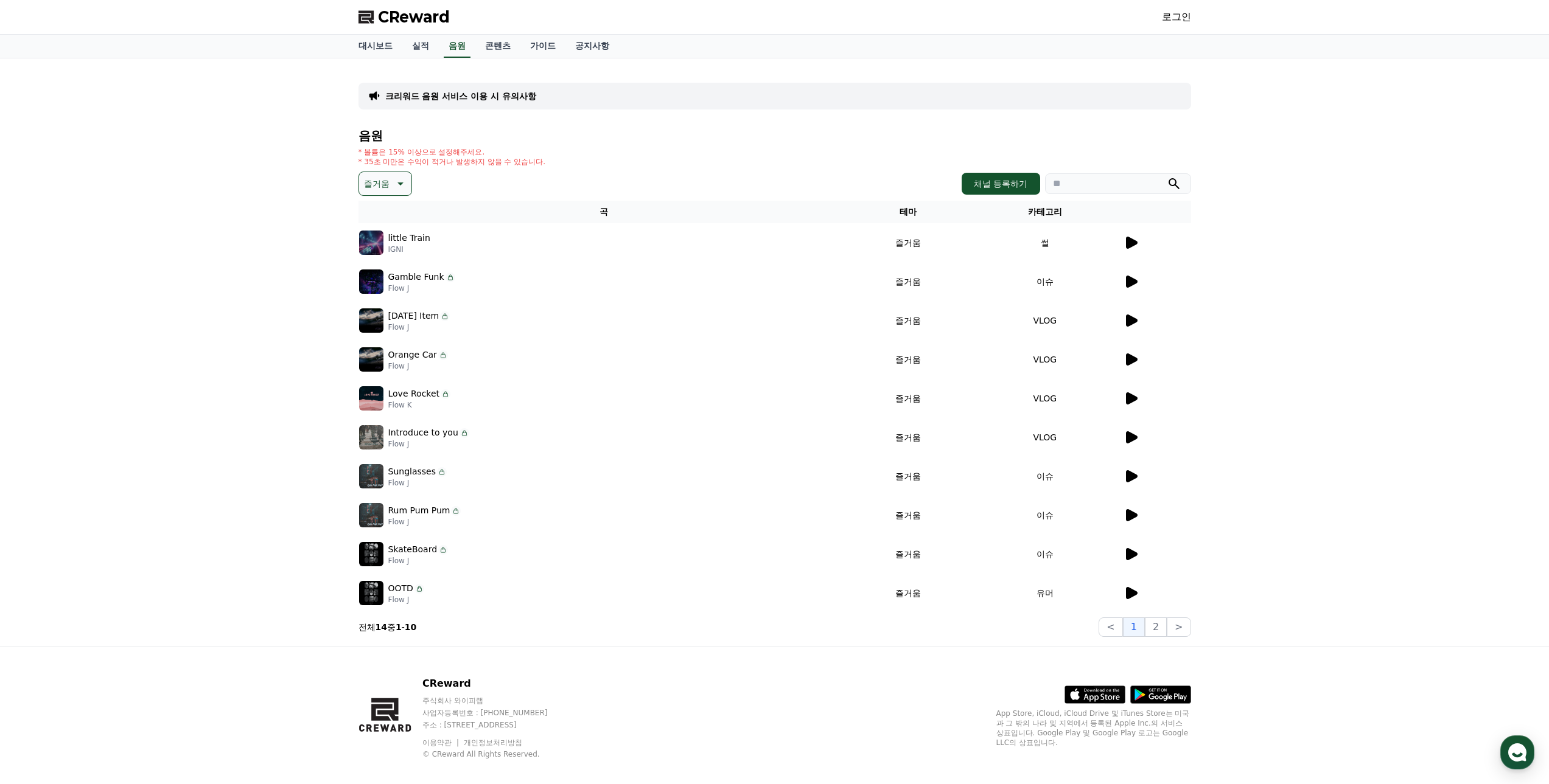
drag, startPoint x: 766, startPoint y: 609, endPoint x: 1171, endPoint y: 20, distance: 714.8
click at [1169, 21] on link "로그인" at bounding box center [1176, 17] width 30 height 14
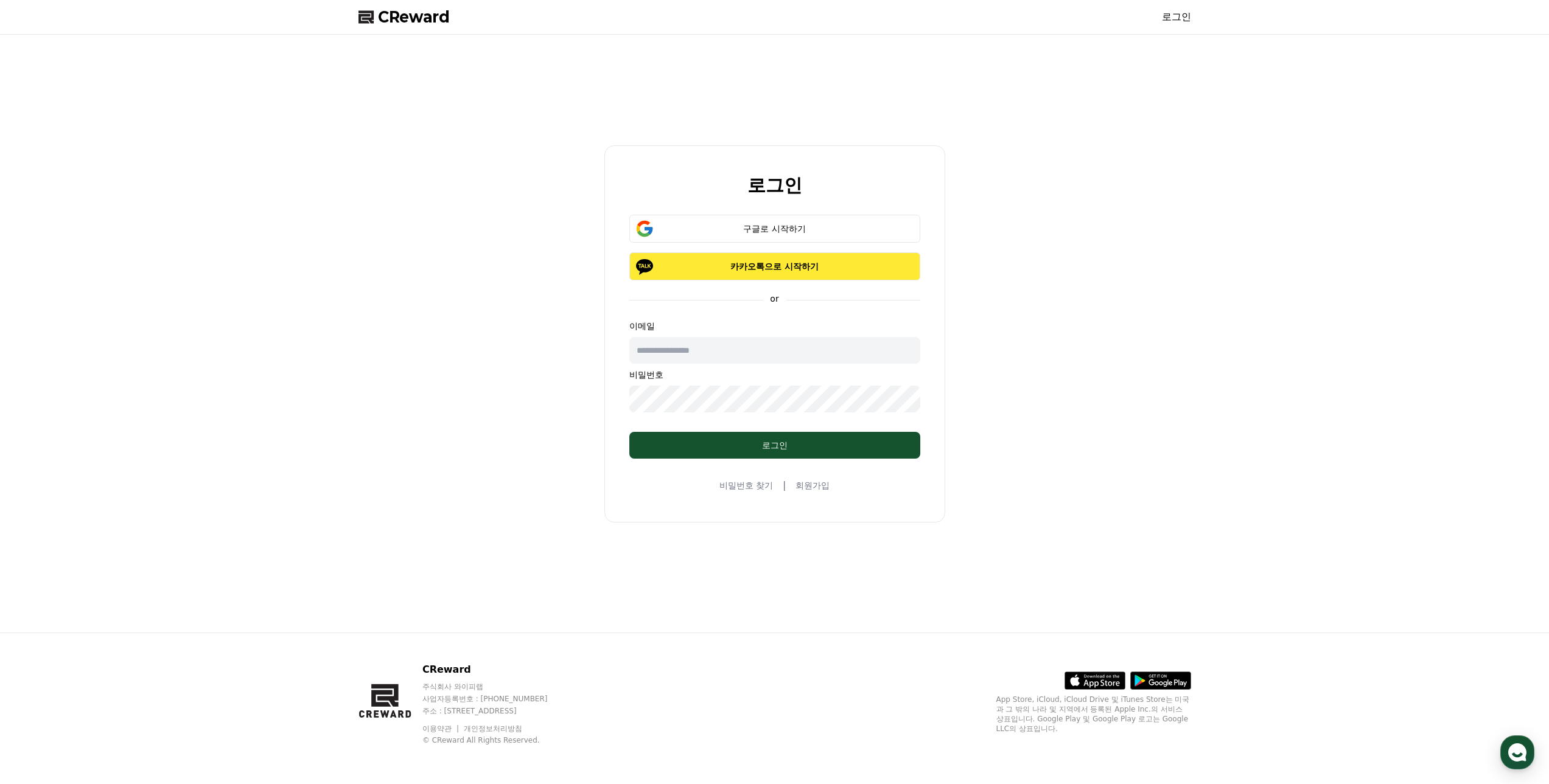
click at [798, 262] on p "카카오톡으로 시작하기" at bounding box center [774, 266] width 256 height 13
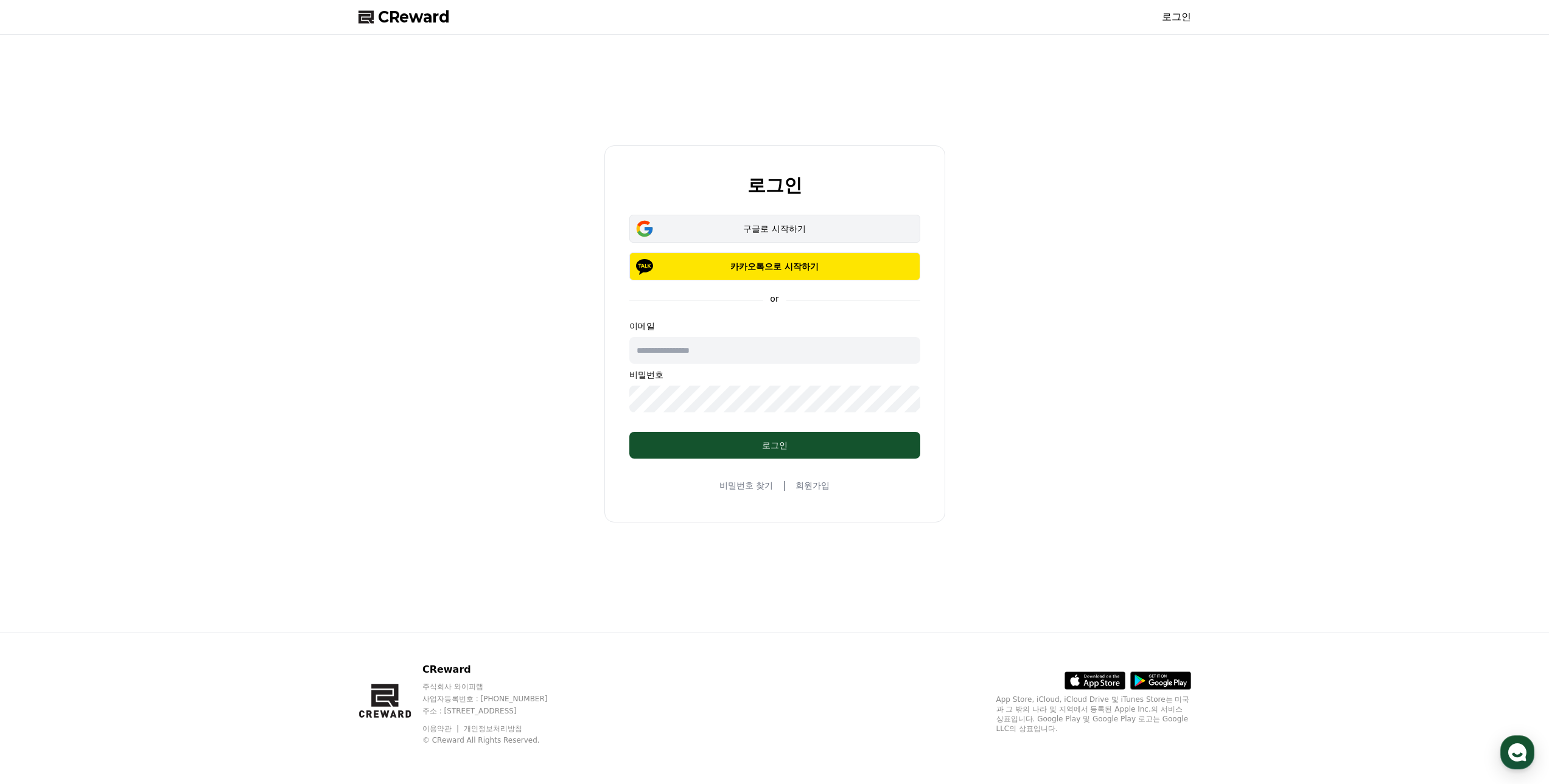
click at [843, 232] on div "구글로 시작하기" at bounding box center [774, 229] width 256 height 13
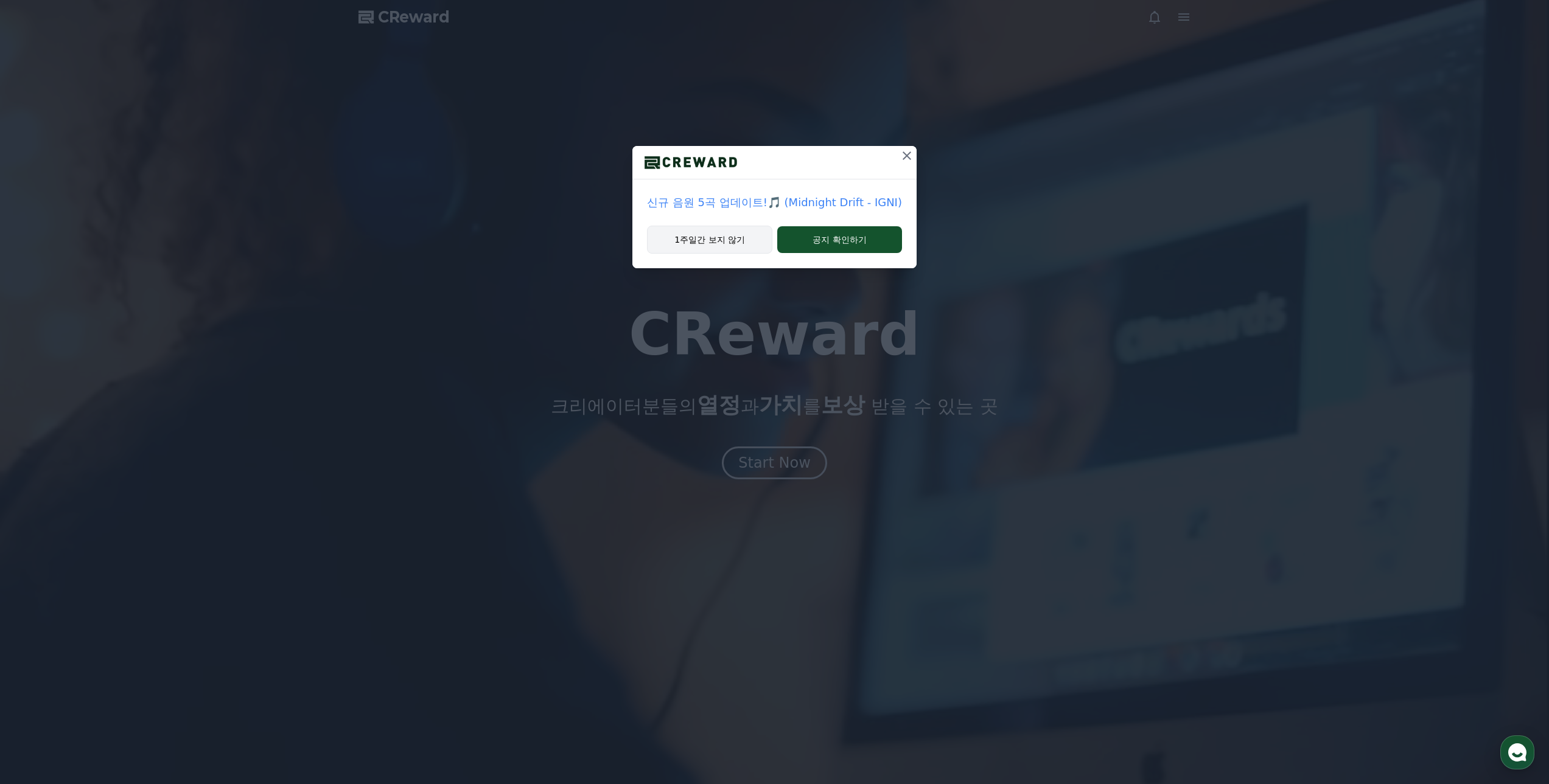
click at [728, 243] on button "1주일간 보지 않기" at bounding box center [709, 239] width 125 height 28
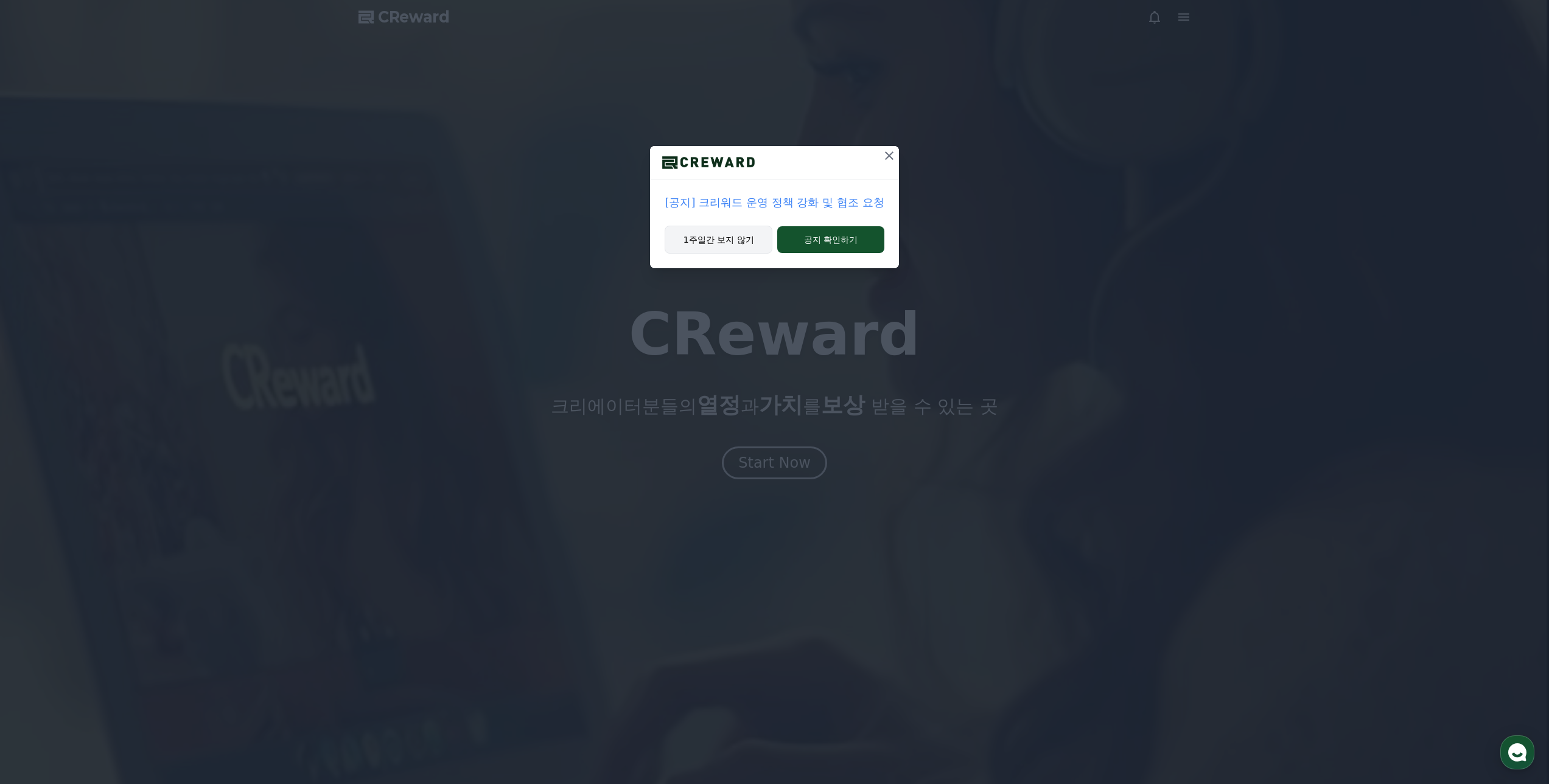
click at [687, 232] on button "1주일간 보지 않기" at bounding box center [718, 239] width 107 height 28
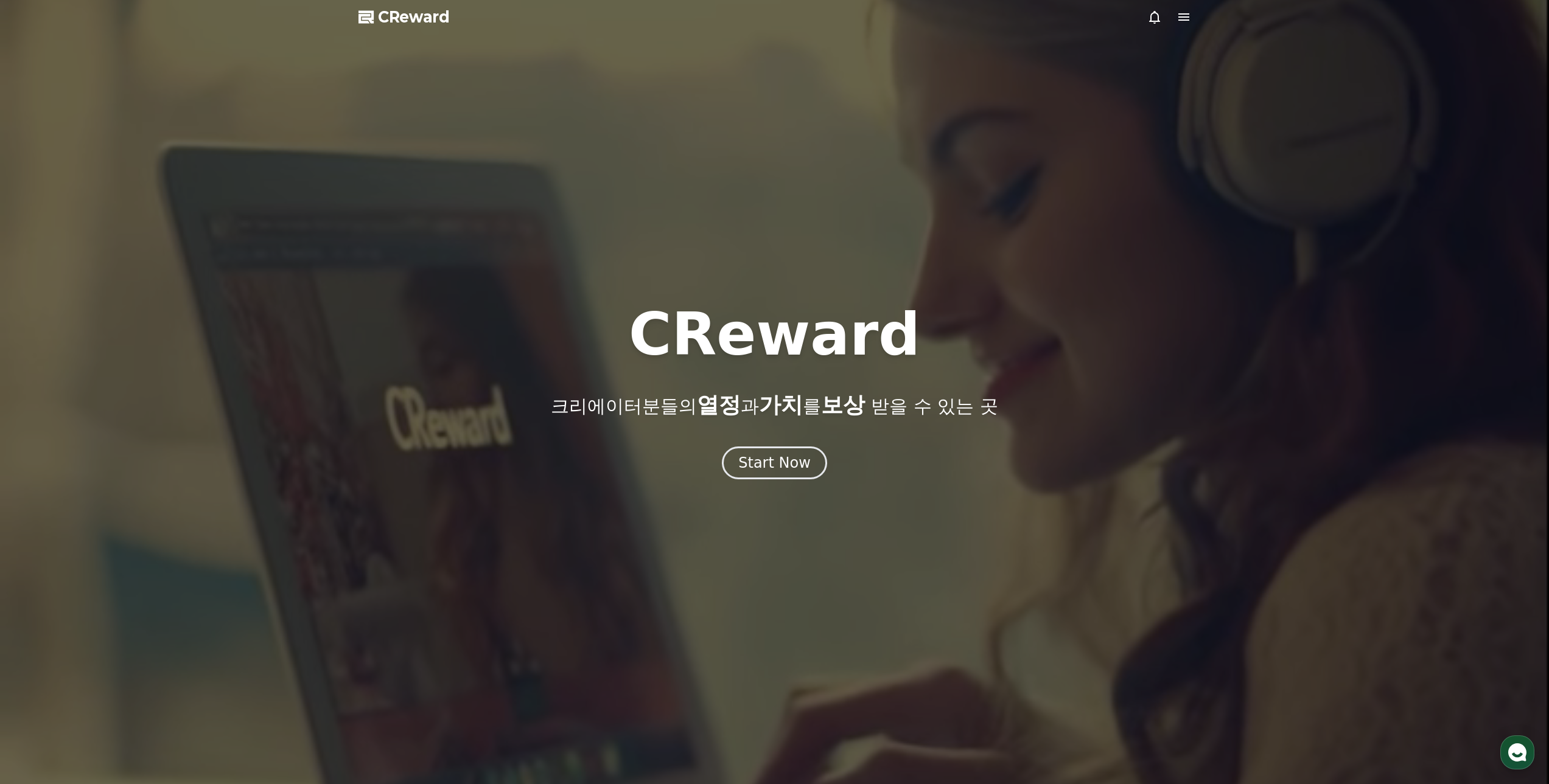
click at [427, 11] on span "CReward" at bounding box center [414, 17] width 72 height 20
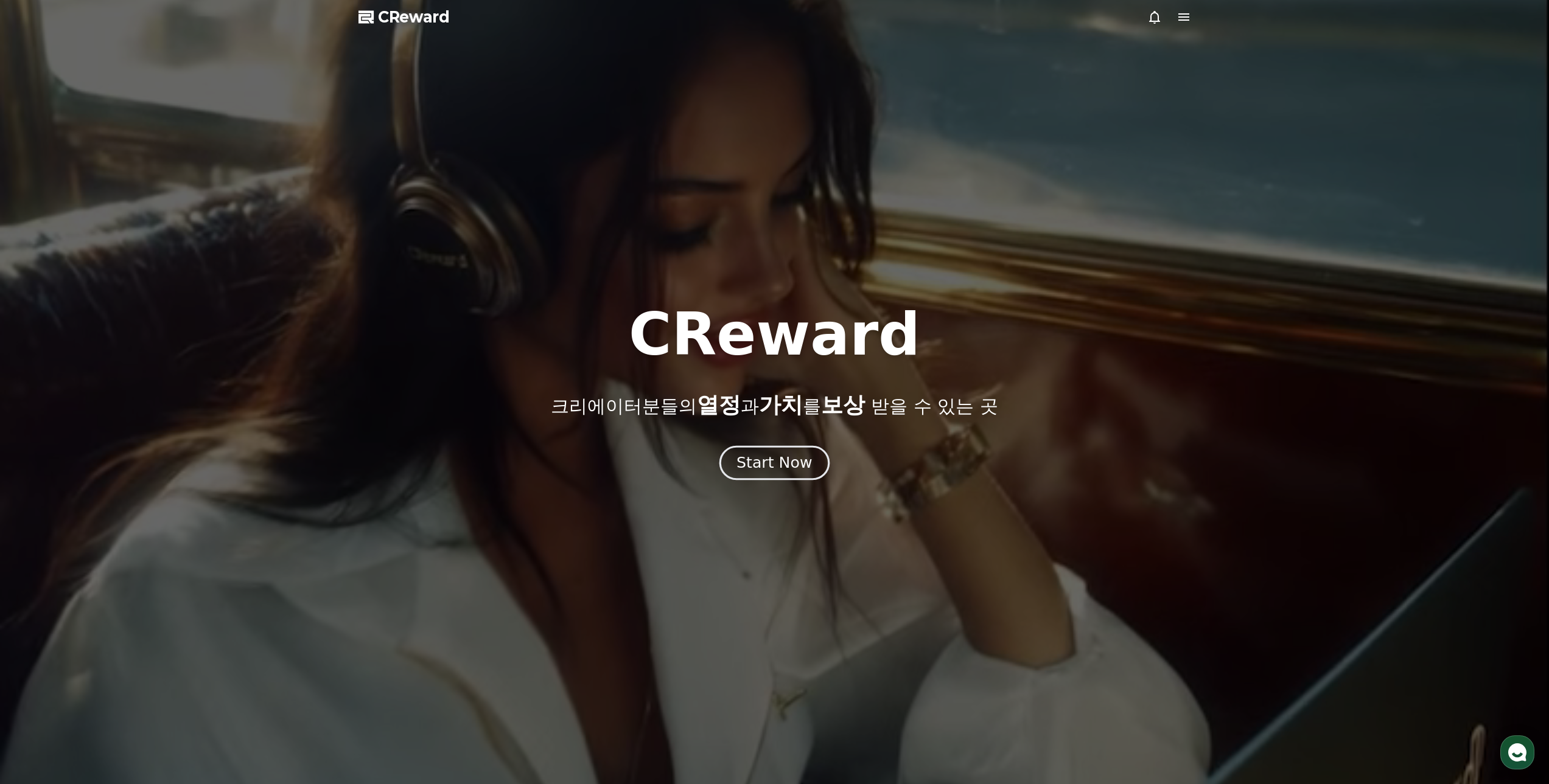
click at [778, 461] on div "Start Now" at bounding box center [774, 462] width 75 height 21
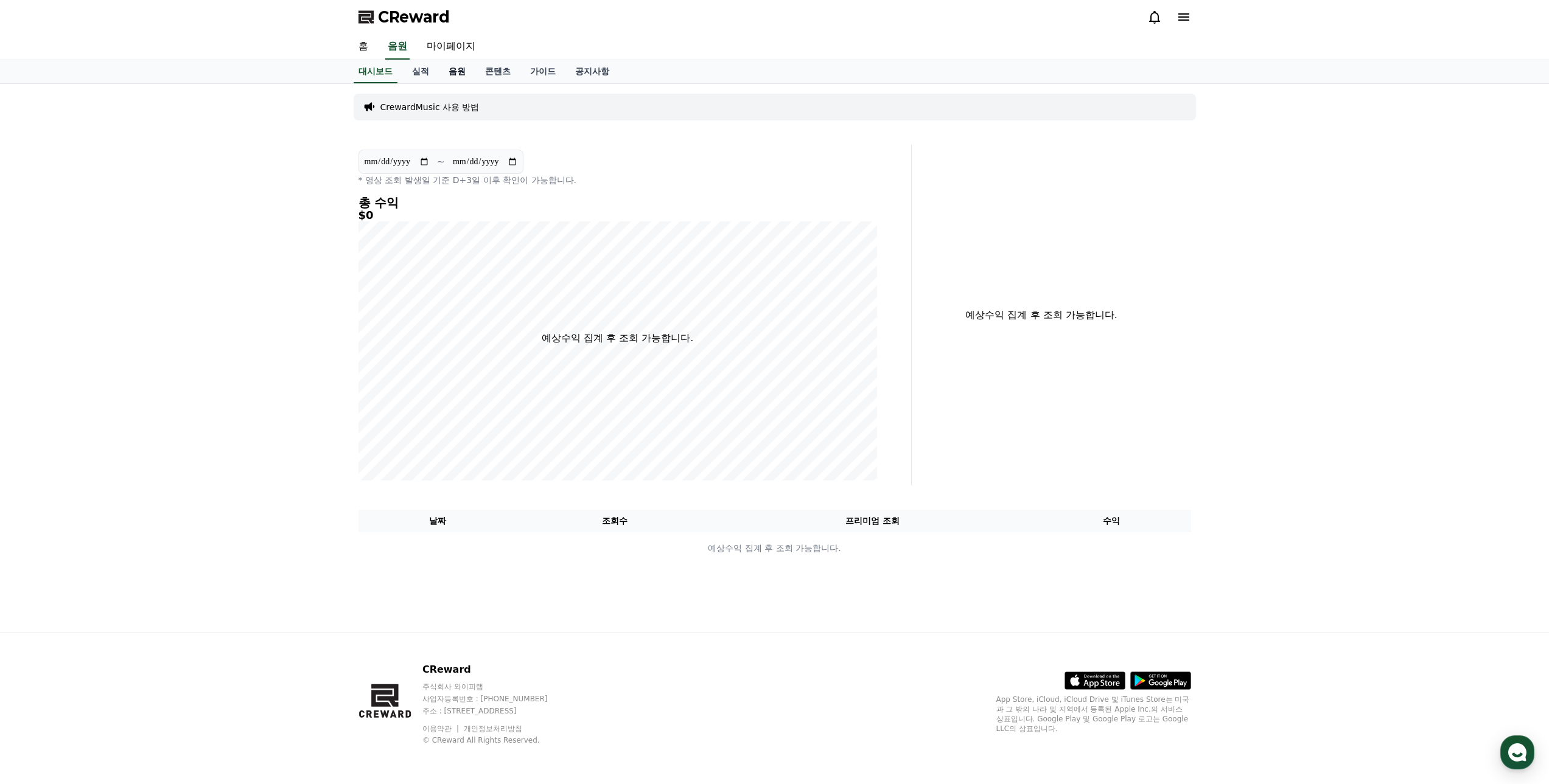
click at [454, 78] on link "음원" at bounding box center [457, 72] width 37 height 23
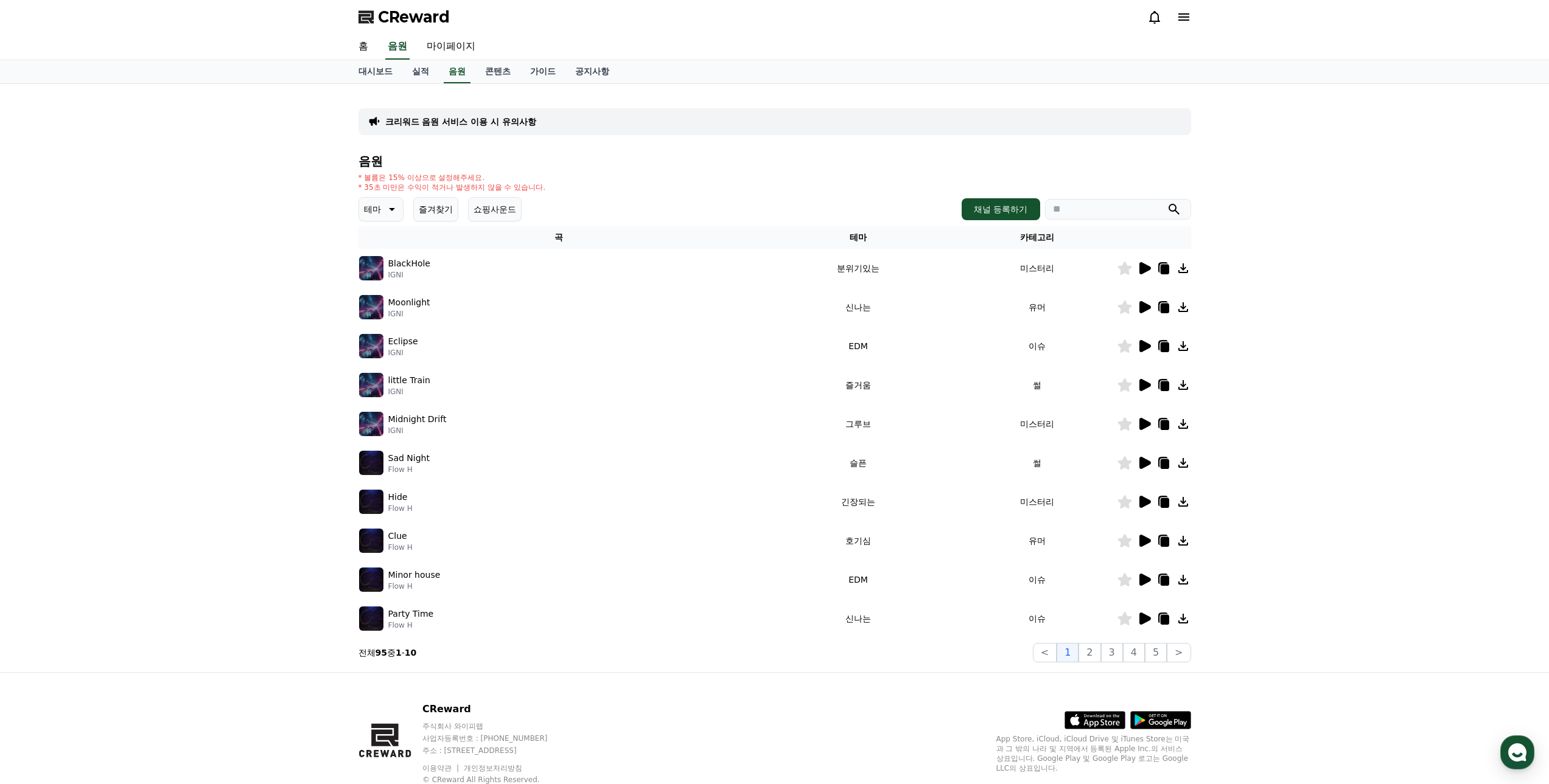
click at [393, 207] on icon at bounding box center [391, 209] width 14 height 14
click at [394, 311] on button "즐거움" at bounding box center [377, 315] width 35 height 27
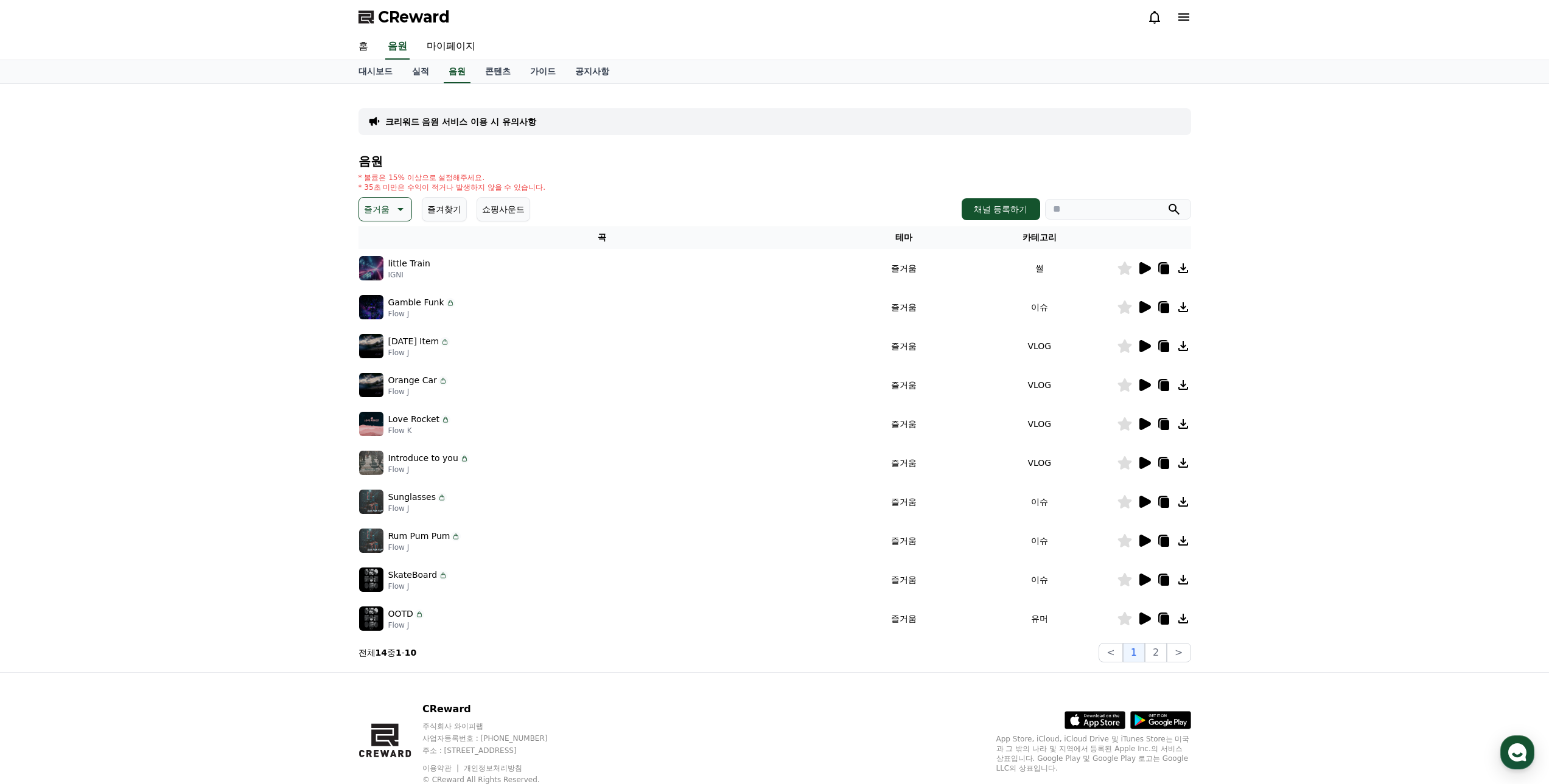
click at [1138, 620] on icon at bounding box center [1144, 619] width 14 height 14
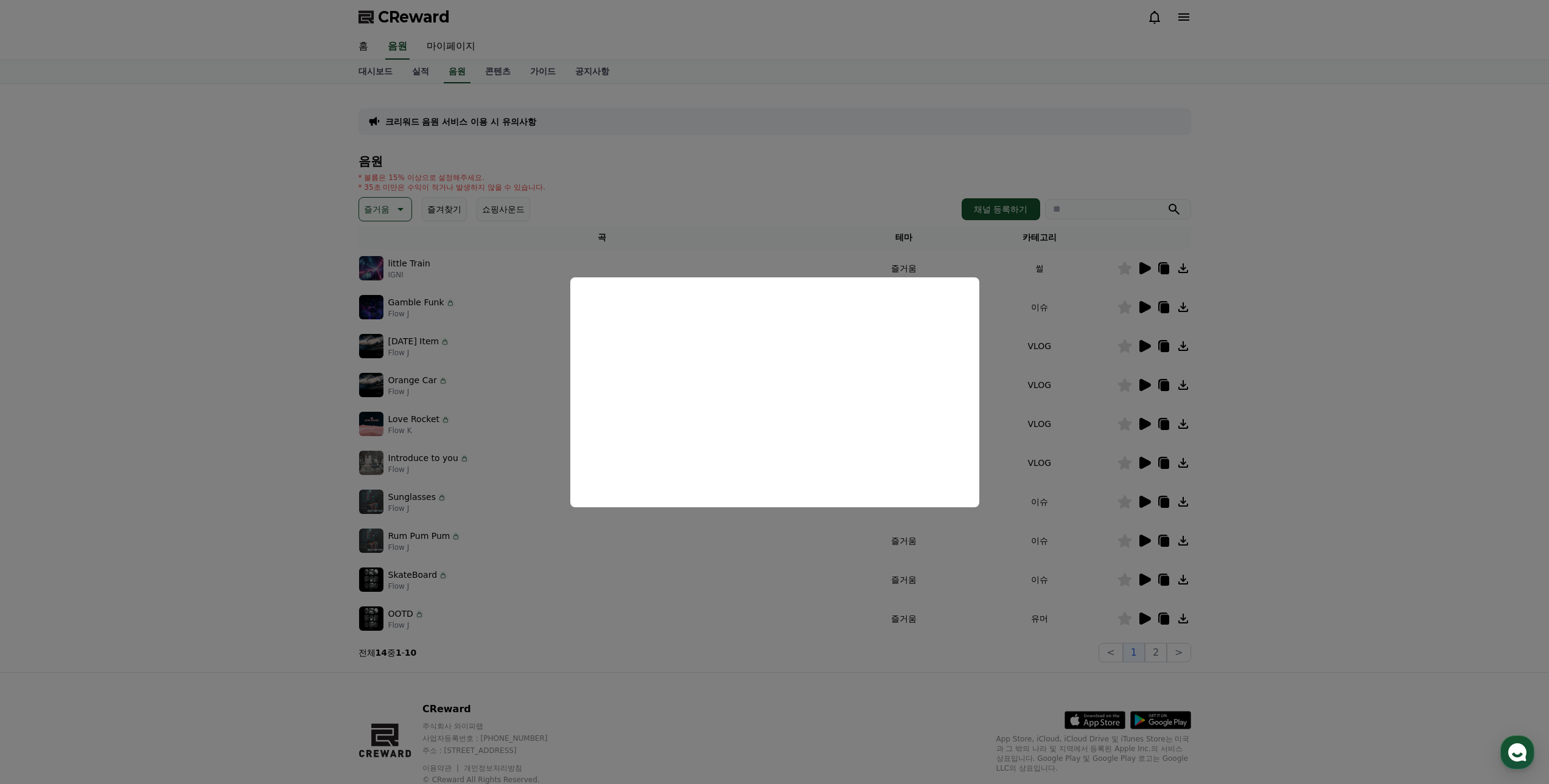
drag, startPoint x: 1385, startPoint y: 492, endPoint x: 1375, endPoint y: 491, distance: 10.0
click at [1385, 492] on button "close modal" at bounding box center [774, 392] width 1549 height 784
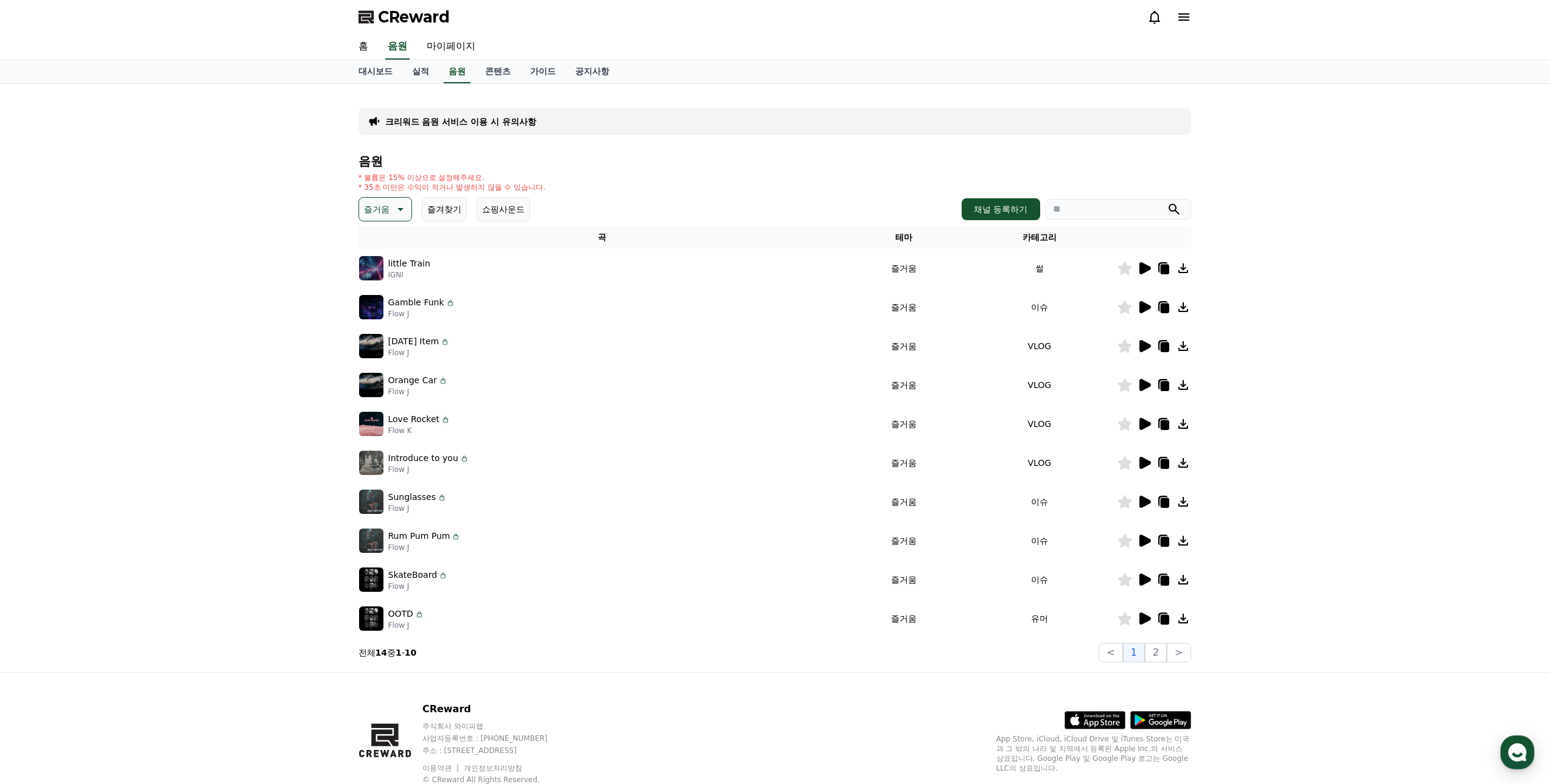
click at [1160, 620] on icon at bounding box center [1164, 619] width 14 height 14
click at [1157, 619] on icon at bounding box center [1164, 619] width 14 height 14
click at [1442, 80] on div "대시보드 실적 음원 콘텐츠 가이드 공지사항" at bounding box center [774, 72] width 1549 height 24
click at [1434, 70] on div "대시보드 실적 음원 콘텐츠 가이드 공지사항" at bounding box center [774, 72] width 1549 height 24
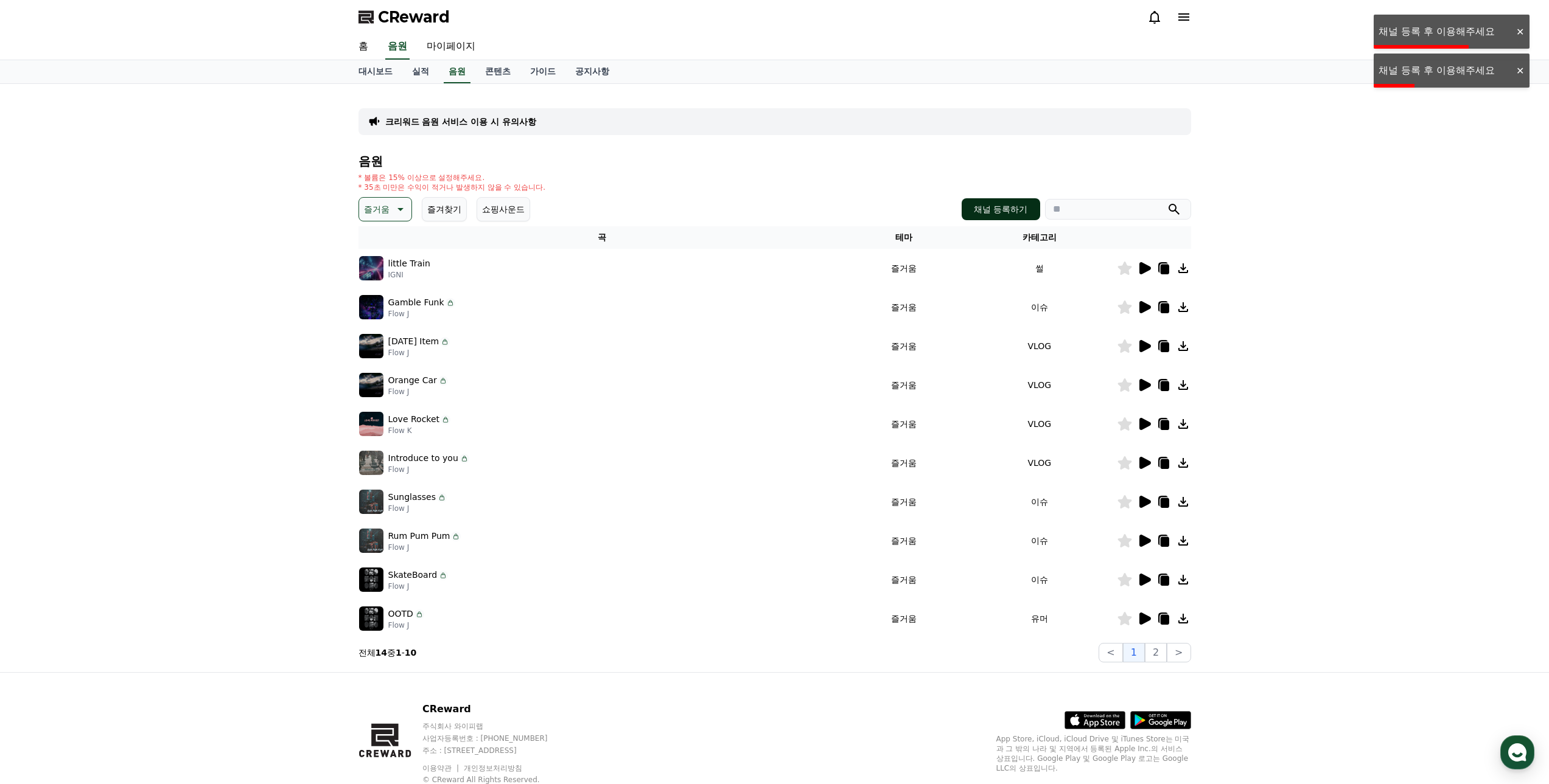
click at [1014, 205] on button "채널 등록하기" at bounding box center [1000, 209] width 78 height 22
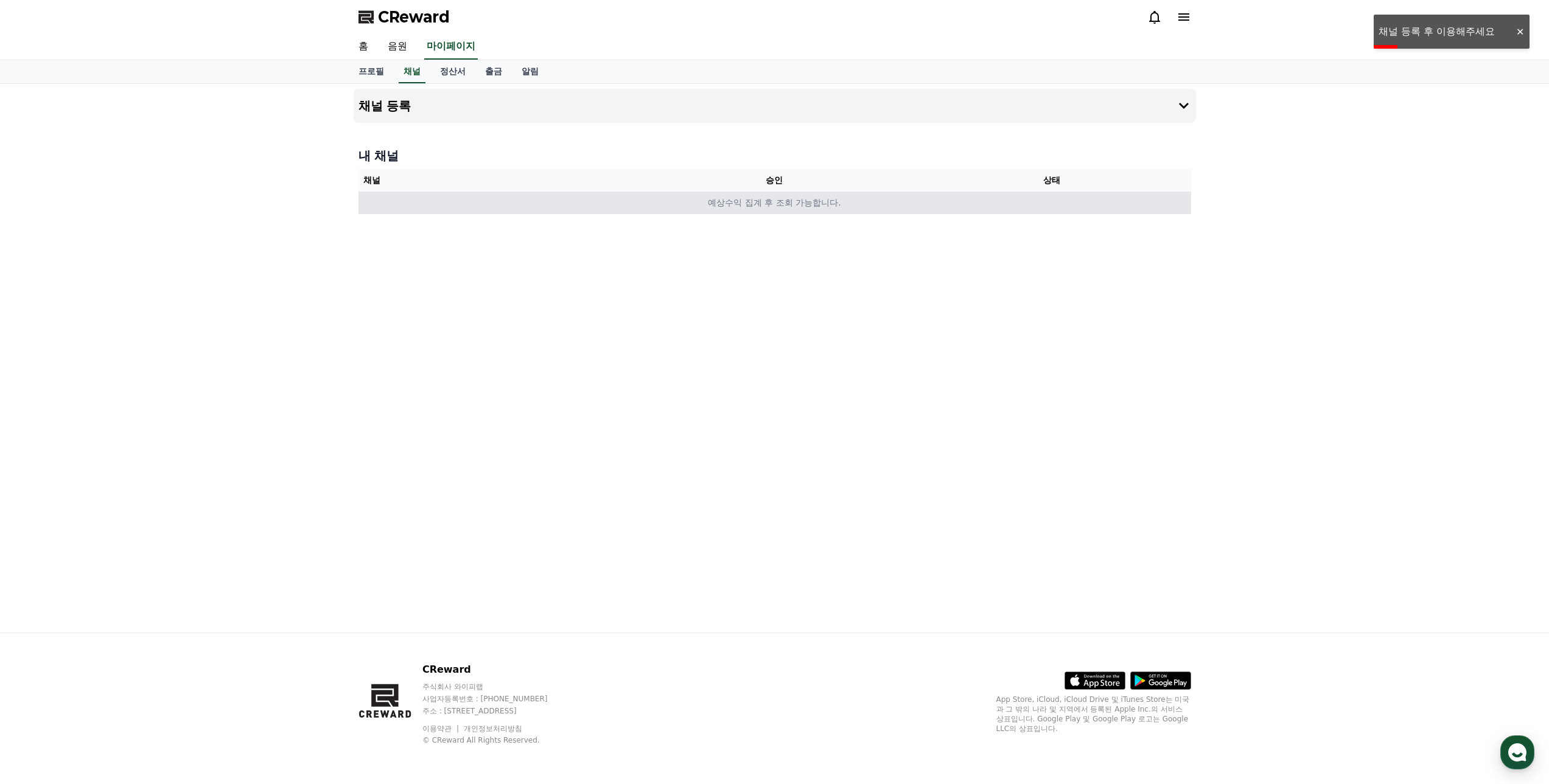
click at [734, 207] on td "예상수익 집계 후 조회 가능합니다." at bounding box center [774, 202] width 833 height 22
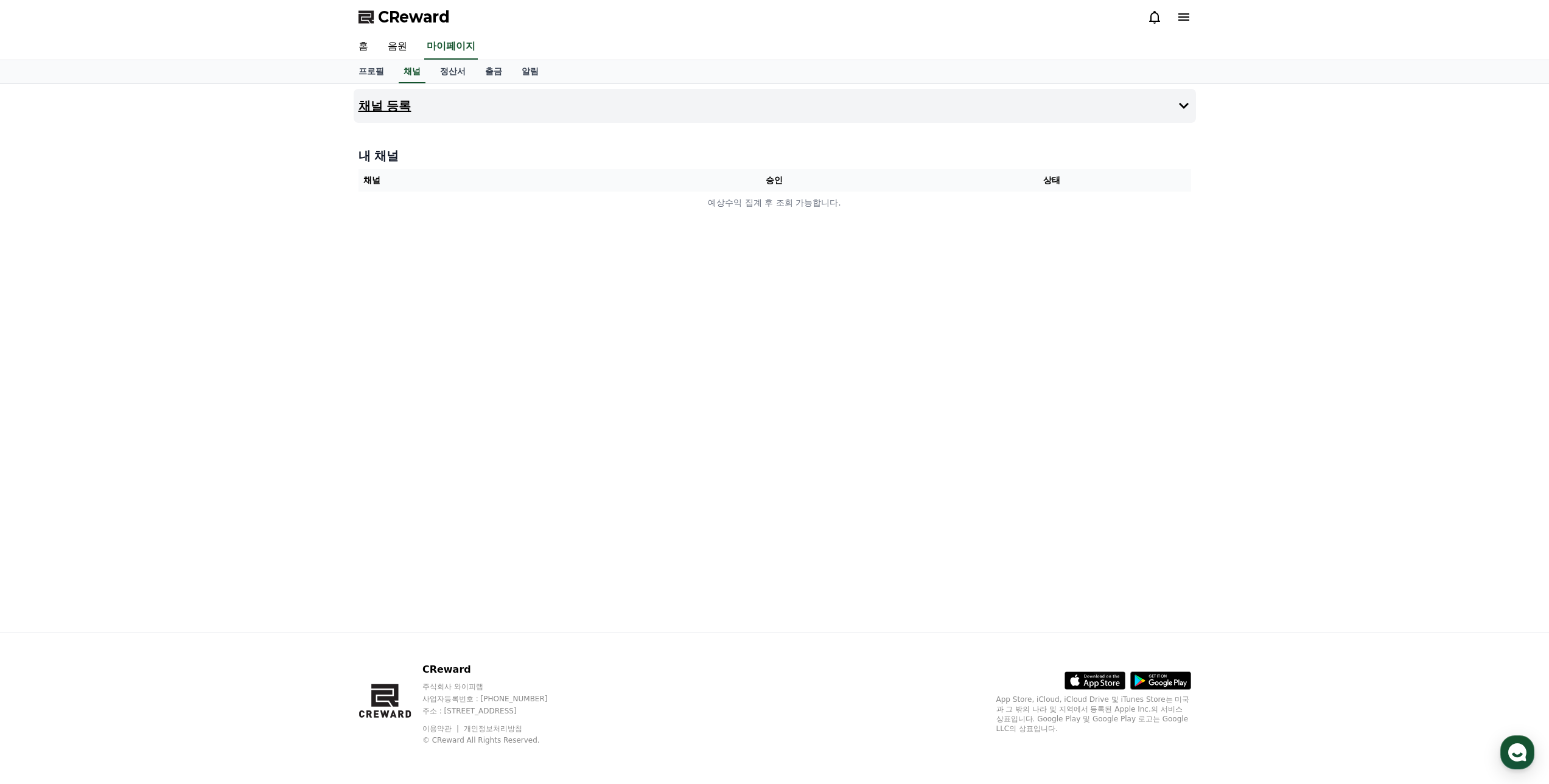
click at [405, 106] on h4 "채널 등록" at bounding box center [385, 105] width 53 height 13
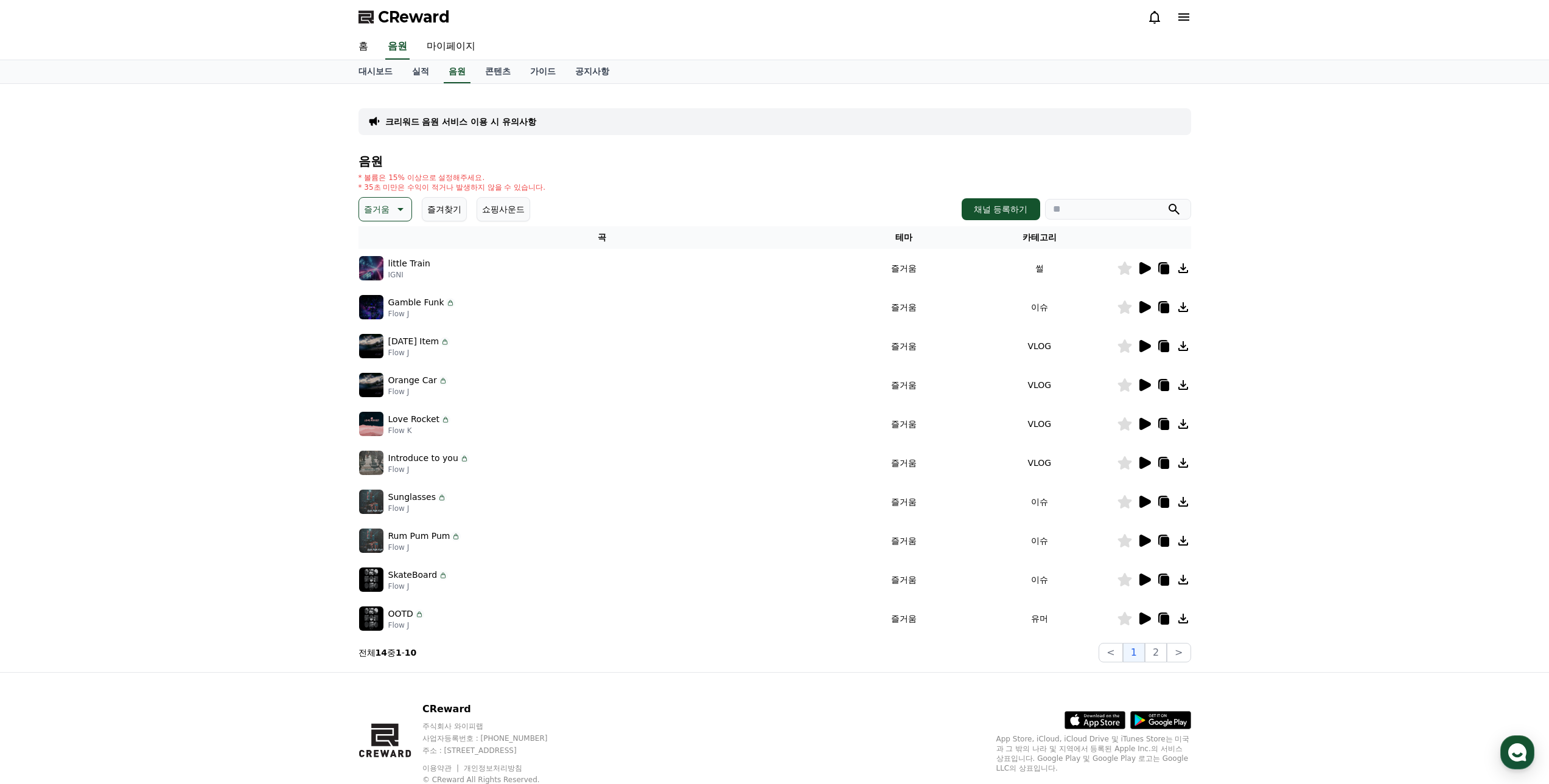
click at [395, 612] on p "OOTD" at bounding box center [401, 614] width 25 height 13
click at [417, 616] on icon at bounding box center [419, 614] width 10 height 10
drag, startPoint x: 394, startPoint y: 614, endPoint x: 377, endPoint y: 622, distance: 18.8
click at [394, 614] on p "OOTD" at bounding box center [401, 614] width 25 height 13
click at [367, 622] on img at bounding box center [371, 619] width 24 height 24
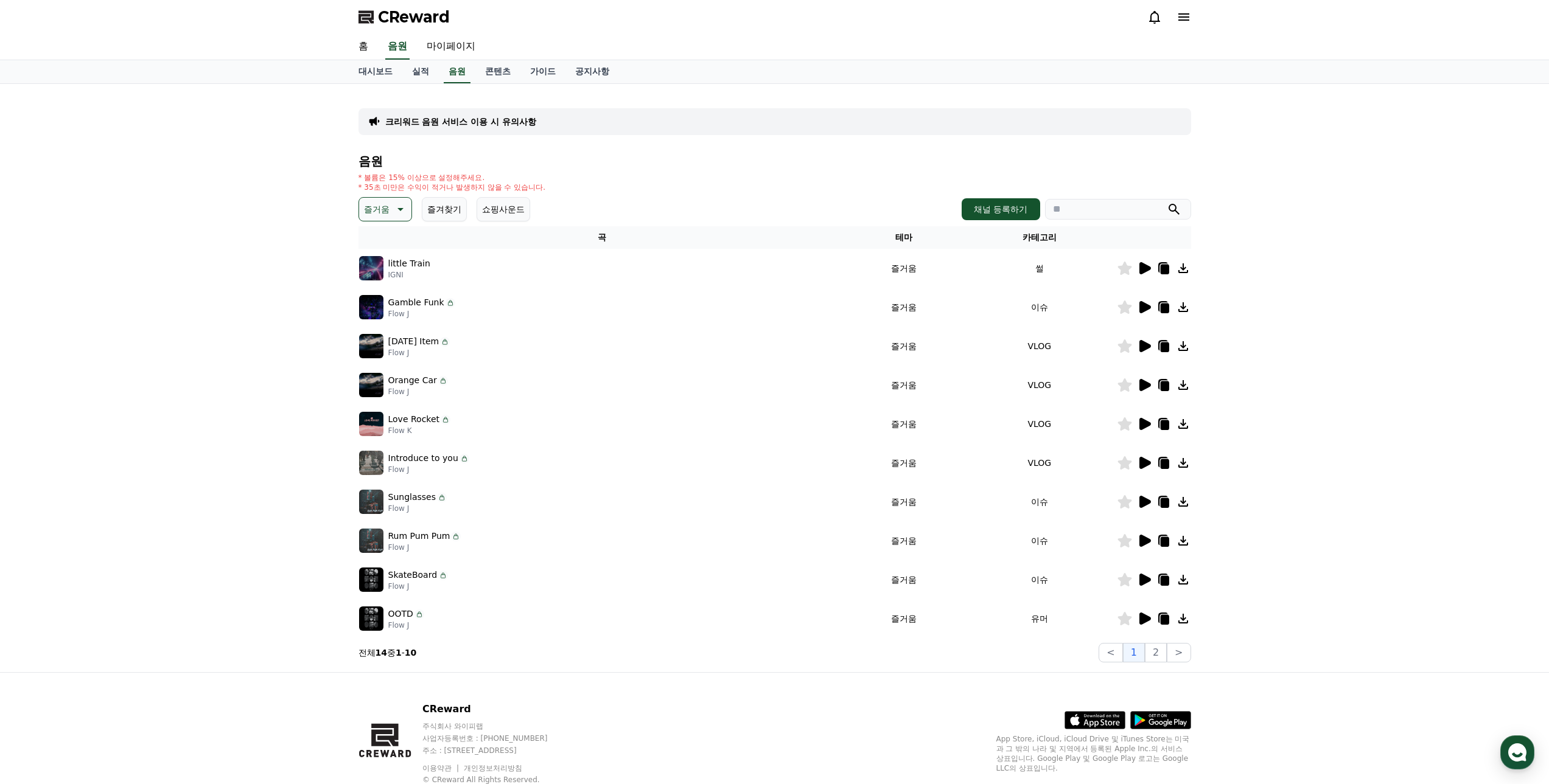
drag, startPoint x: 378, startPoint y: 619, endPoint x: 387, endPoint y: 616, distance: 9.5
click at [378, 618] on img at bounding box center [371, 619] width 24 height 24
click at [393, 614] on p "OOTD" at bounding box center [401, 614] width 25 height 13
drag, startPoint x: 401, startPoint y: 618, endPoint x: 401, endPoint y: 629, distance: 11.0
click at [401, 618] on p "OOTD" at bounding box center [401, 614] width 25 height 13
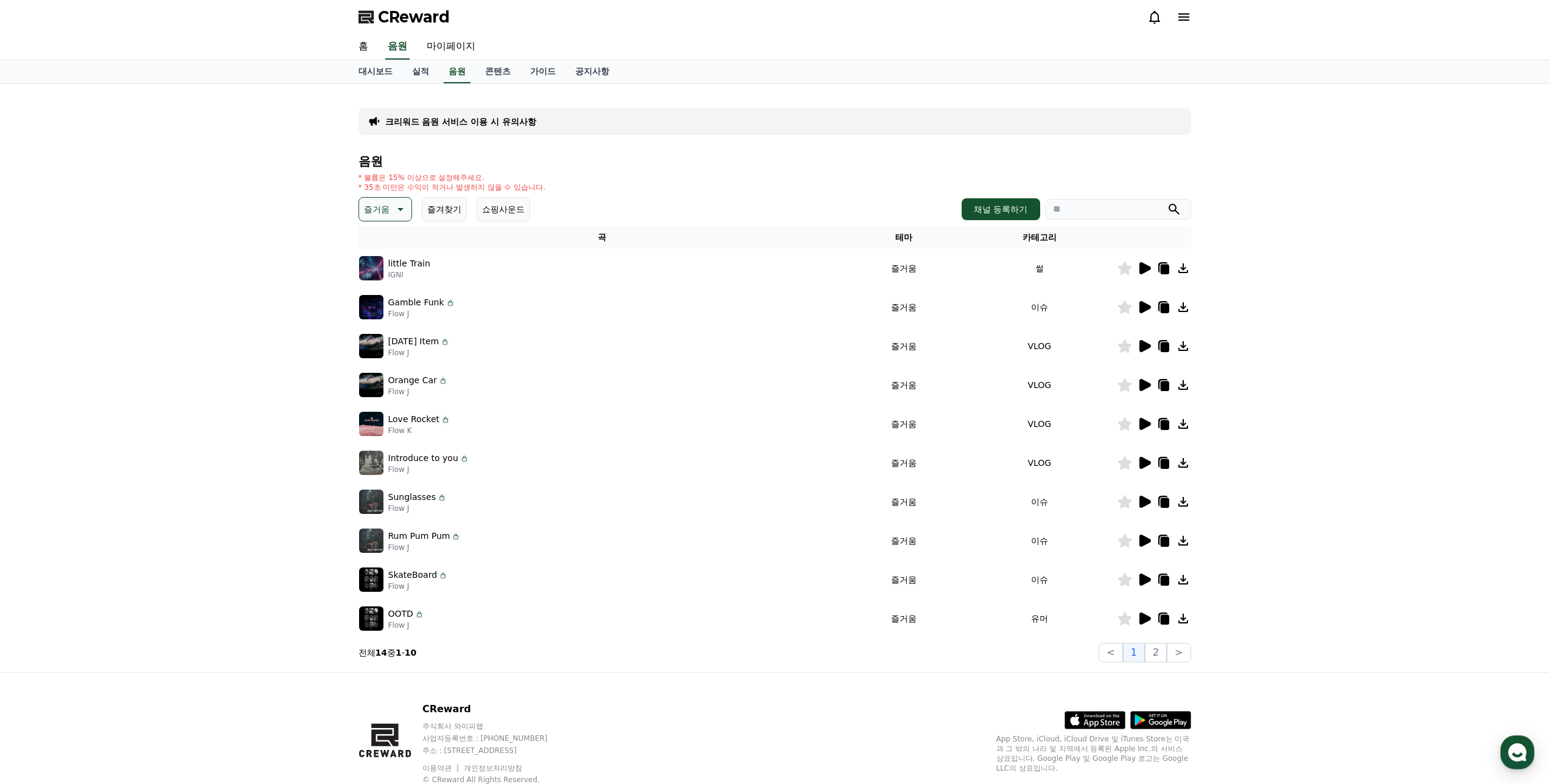
click at [401, 633] on td "OOTD Flow J" at bounding box center [602, 619] width 487 height 39
click at [370, 620] on img at bounding box center [371, 619] width 24 height 24
click at [1145, 618] on icon at bounding box center [1145, 619] width 12 height 13
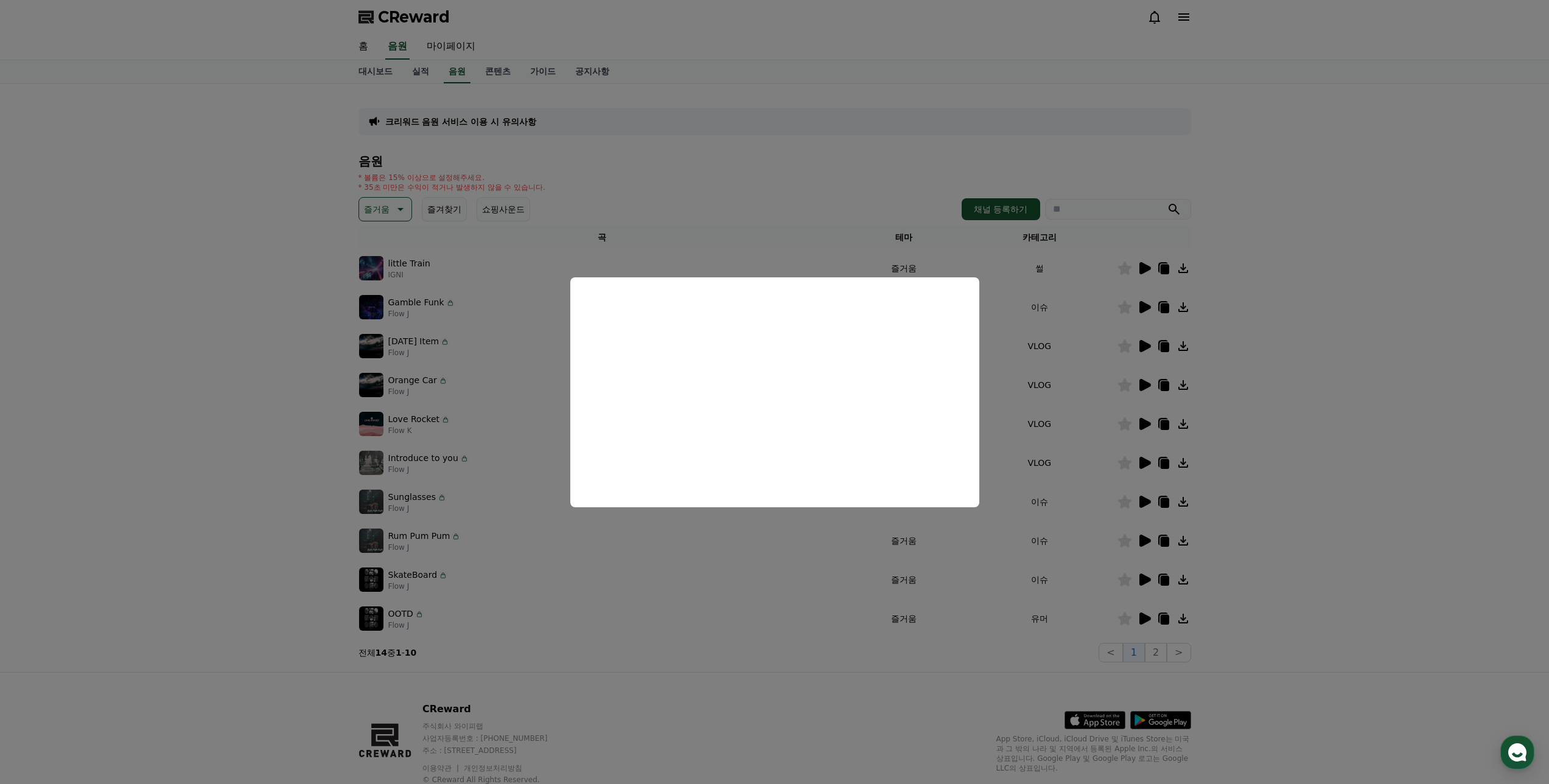
click at [230, 314] on button "close modal" at bounding box center [774, 392] width 1549 height 784
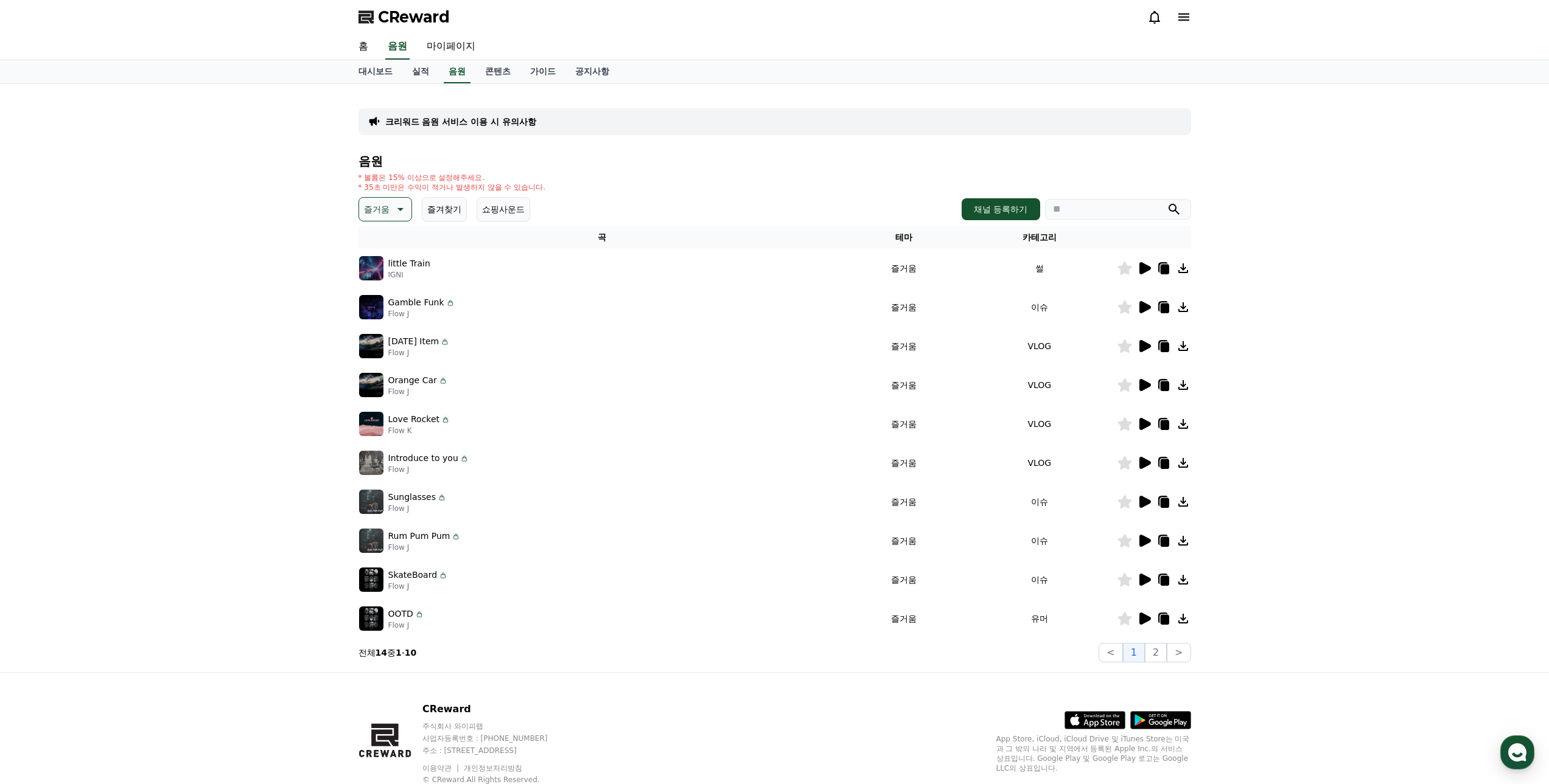
click at [1142, 380] on icon at bounding box center [1145, 385] width 12 height 13
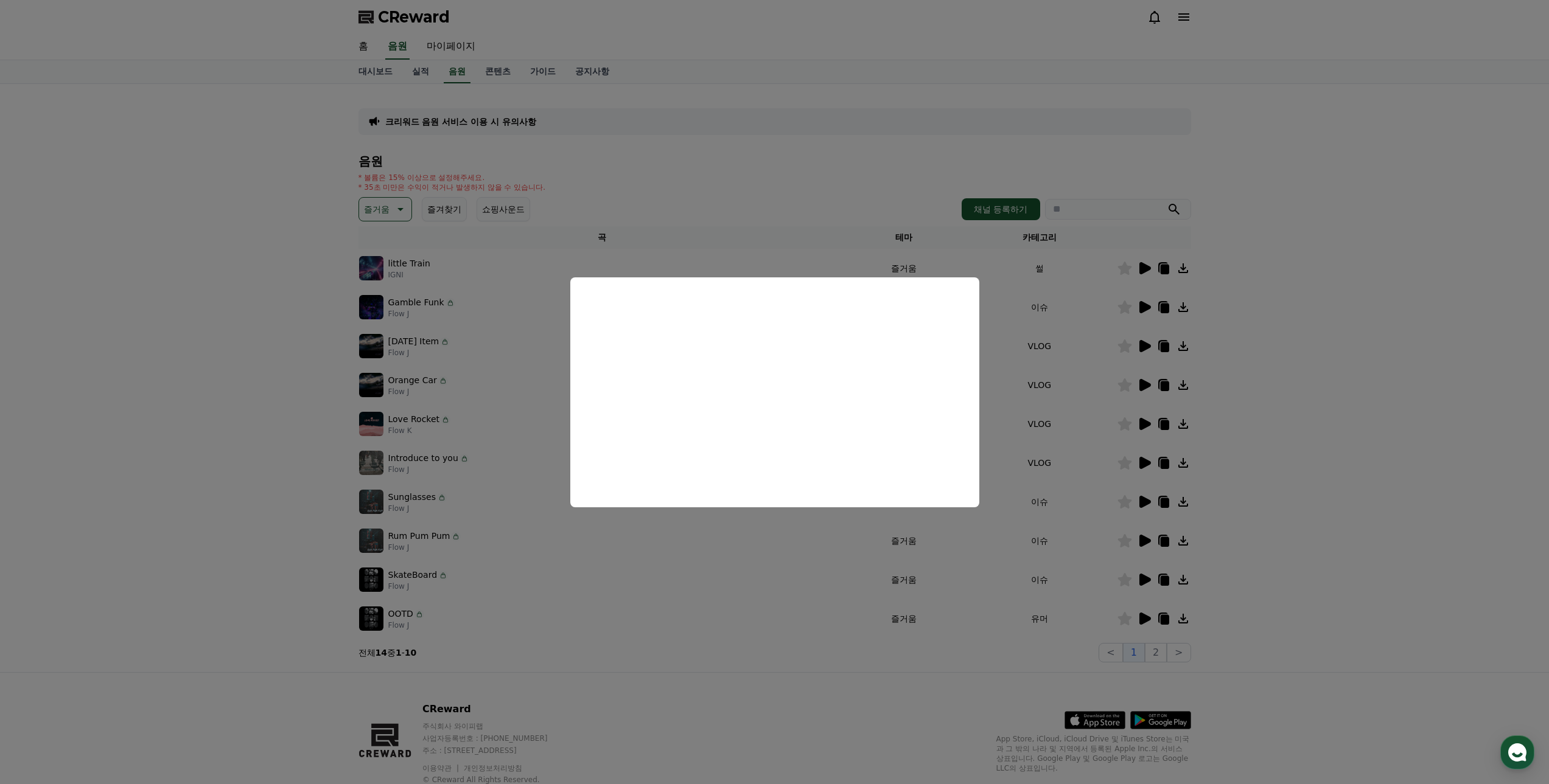
click at [1447, 432] on button "close modal" at bounding box center [774, 392] width 1549 height 784
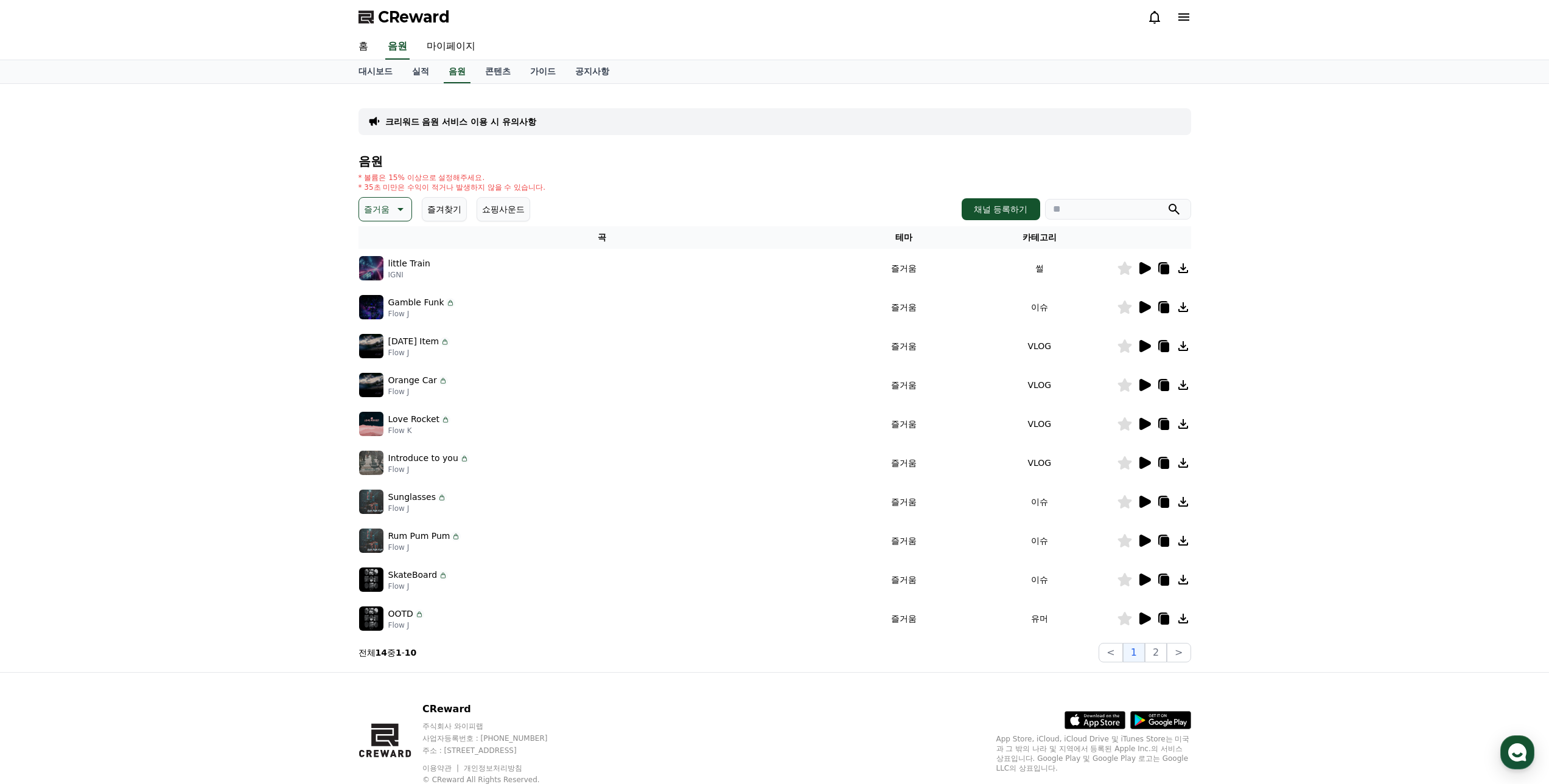
click at [1147, 421] on icon at bounding box center [1145, 425] width 12 height 13
